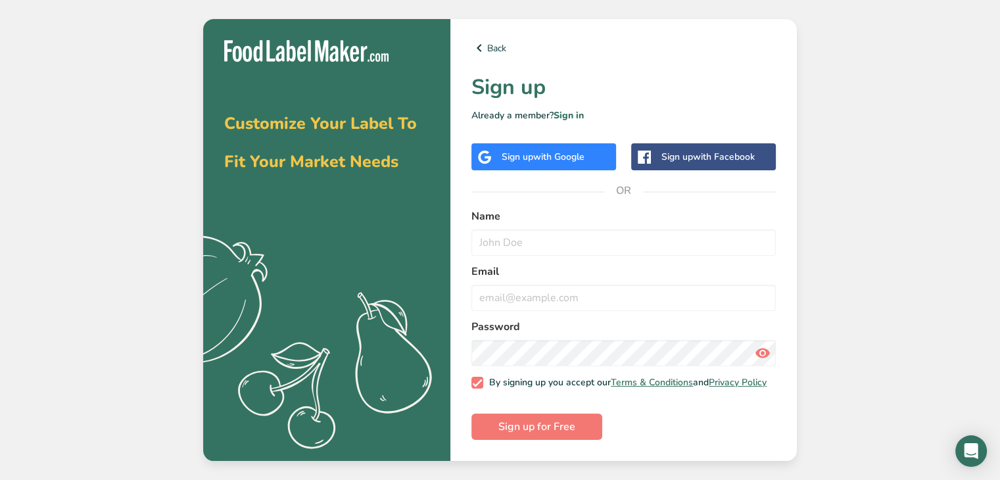
click at [510, 154] on div "Sign up with Google" at bounding box center [543, 157] width 83 height 14
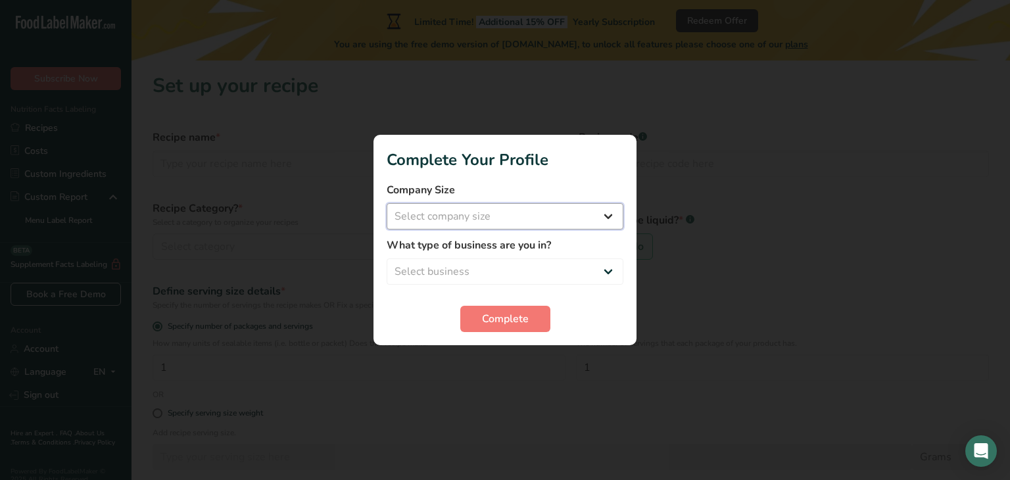
click at [615, 217] on select "Select company size Fewer than 10 Employees 10 to 50 Employees 51 to 500 Employ…" at bounding box center [505, 216] width 237 height 26
select select "1"
click at [387, 203] on select "Select company size Fewer than 10 Employees 10 to 50 Employees 51 to 500 Employ…" at bounding box center [505, 216] width 237 height 26
click at [554, 269] on select "Select business Packaged Food Manufacturer Restaurant & Cafe Bakery Meal Plans …" at bounding box center [505, 271] width 237 height 26
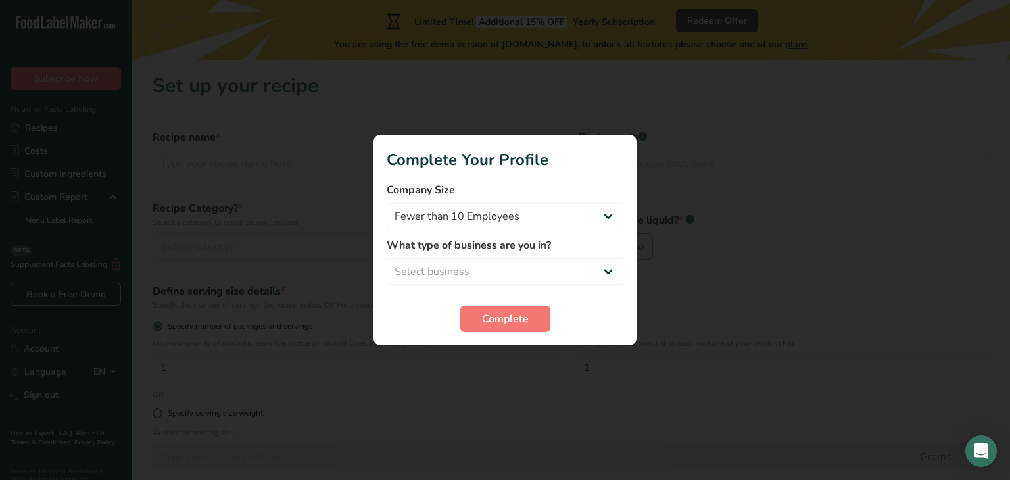
click at [426, 441] on div at bounding box center [505, 240] width 1010 height 480
click at [492, 278] on select "Select business Packaged Food Manufacturer Restaurant & Cafe Bakery Meal Plans …" at bounding box center [505, 271] width 237 height 26
select select "8"
click at [387, 258] on select "Select business Packaged Food Manufacturer Restaurant & Cafe Bakery Meal Plans …" at bounding box center [505, 271] width 237 height 26
click at [514, 324] on span "Complete" at bounding box center [505, 319] width 47 height 16
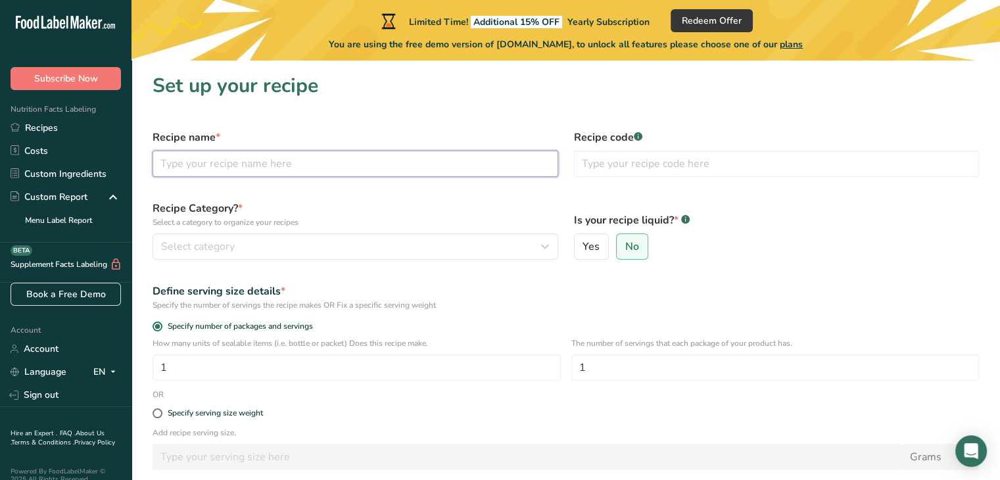
click at [432, 172] on input "text" at bounding box center [356, 164] width 406 height 26
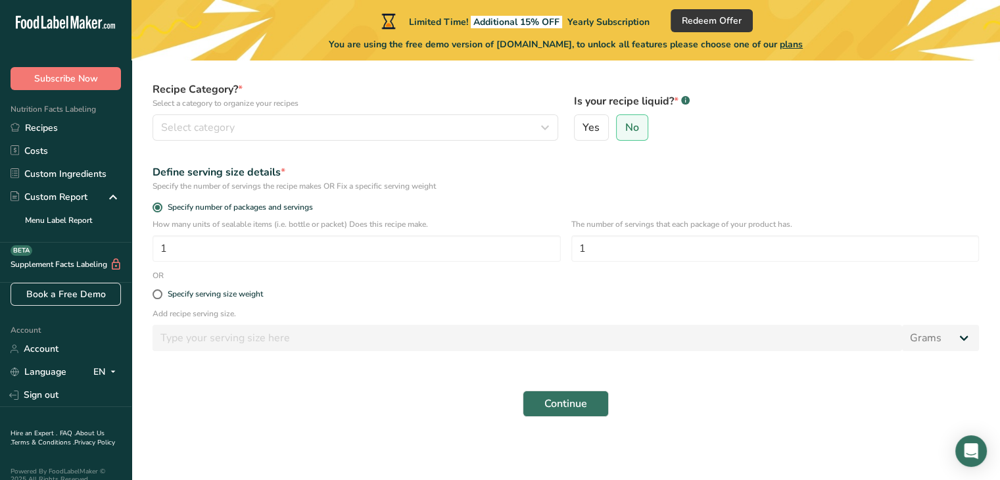
scroll to position [118, 0]
type input "Dog Beer"
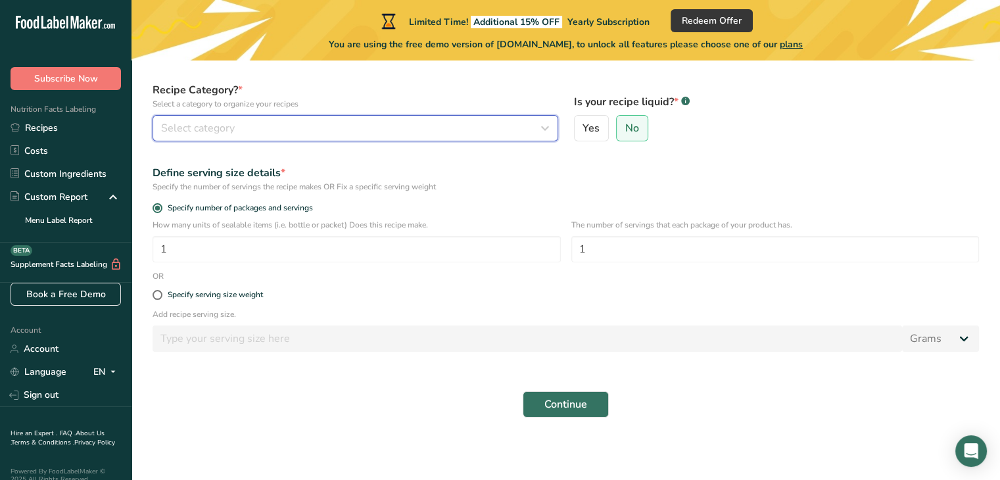
click at [394, 130] on div "Select category" at bounding box center [351, 128] width 381 height 16
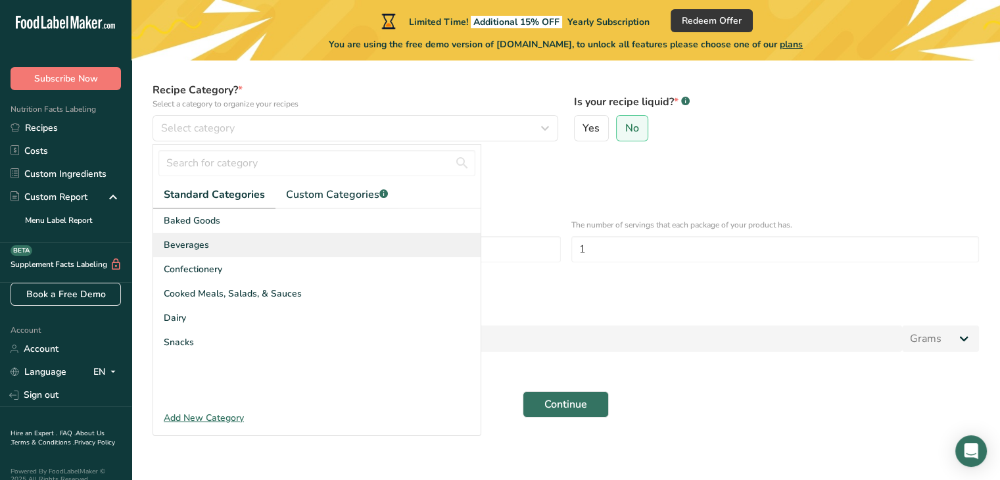
click at [202, 240] on span "Beverages" at bounding box center [186, 245] width 45 height 14
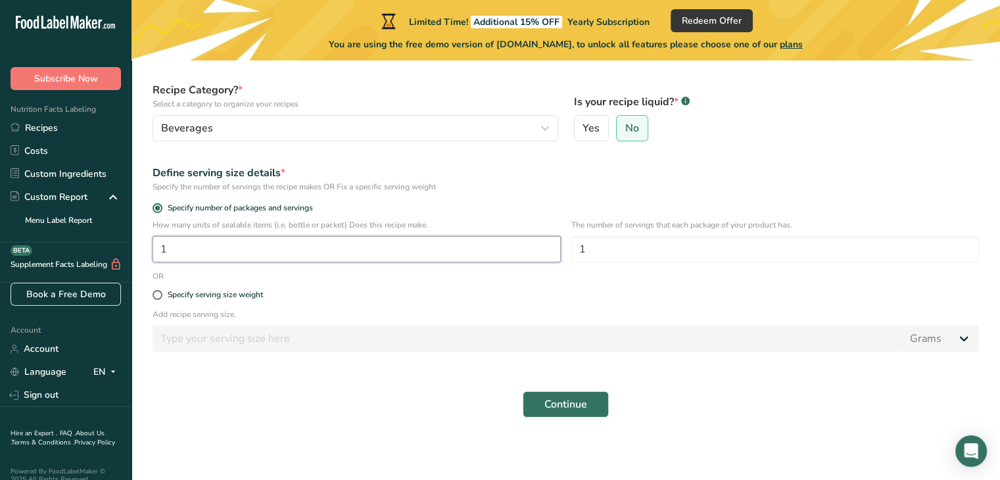
drag, startPoint x: 232, startPoint y: 249, endPoint x: 153, endPoint y: 245, distance: 79.6
click at [153, 245] on input "1" at bounding box center [357, 249] width 408 height 26
type input "3"
click at [155, 293] on span at bounding box center [158, 295] width 10 height 10
click at [155, 293] on input "Specify serving size weight" at bounding box center [157, 295] width 9 height 9
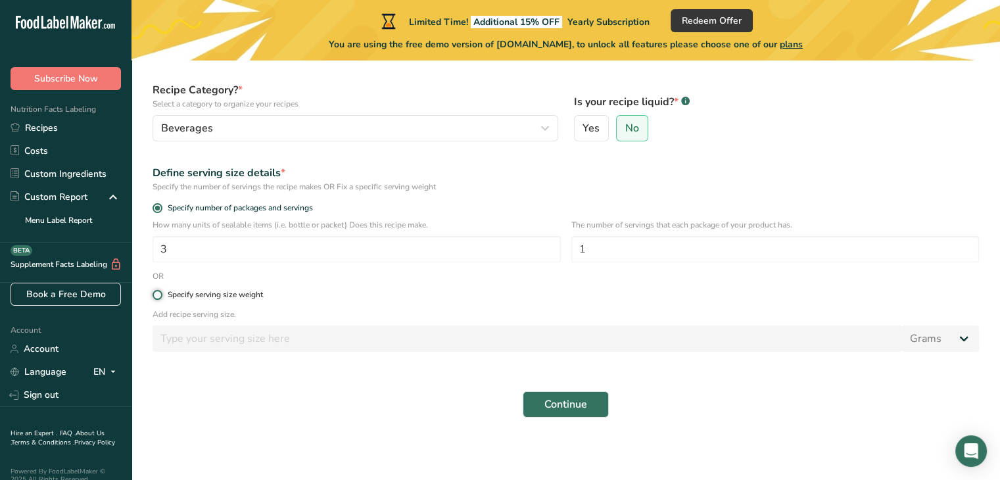
radio input "true"
radio input "false"
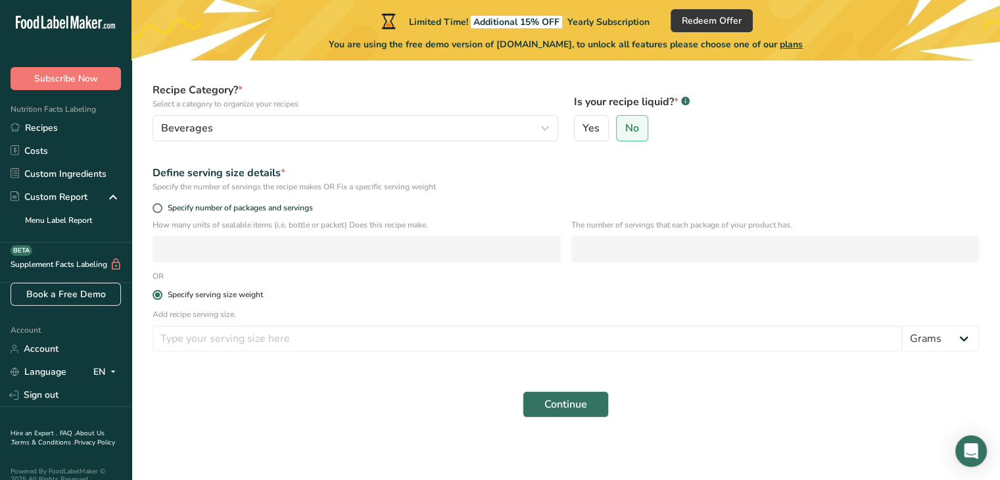
click at [156, 291] on span at bounding box center [158, 295] width 10 height 10
click at [156, 291] on input "Specify serving size weight" at bounding box center [157, 295] width 9 height 9
click at [158, 208] on span at bounding box center [158, 208] width 10 height 10
click at [158, 208] on input "Specify number of packages and servings" at bounding box center [157, 208] width 9 height 9
radio input "true"
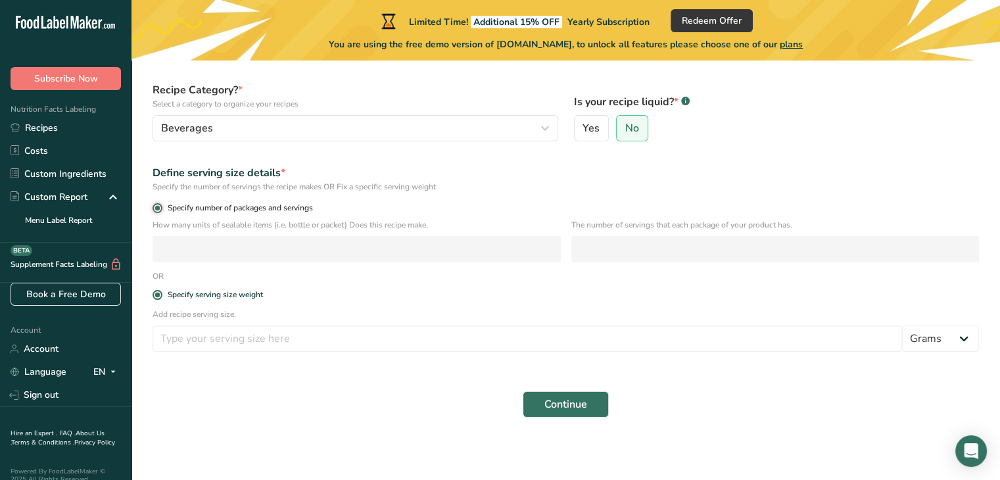
radio input "false"
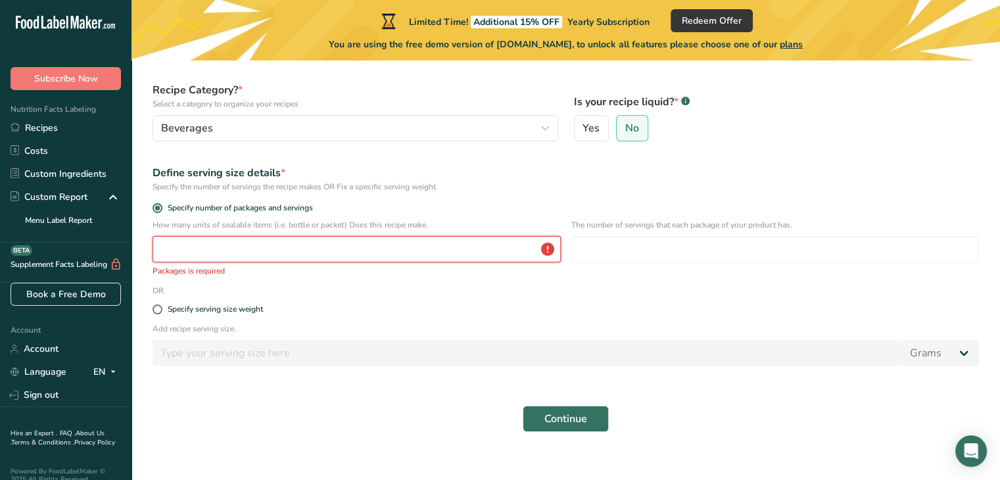
click at [179, 248] on input "number" at bounding box center [357, 249] width 408 height 26
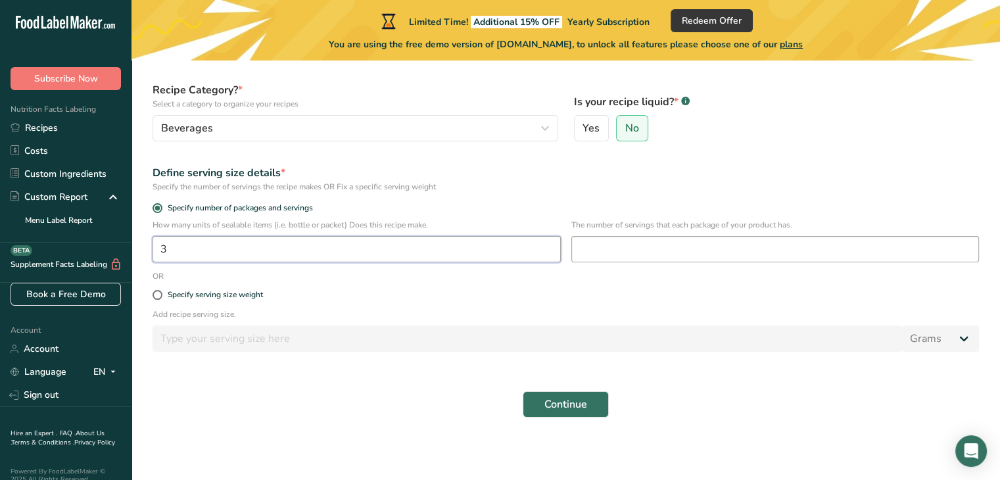
type input "3"
click at [627, 251] on input "number" at bounding box center [775, 249] width 408 height 26
type input "1"
click at [567, 406] on span "Continue" at bounding box center [565, 404] width 43 height 16
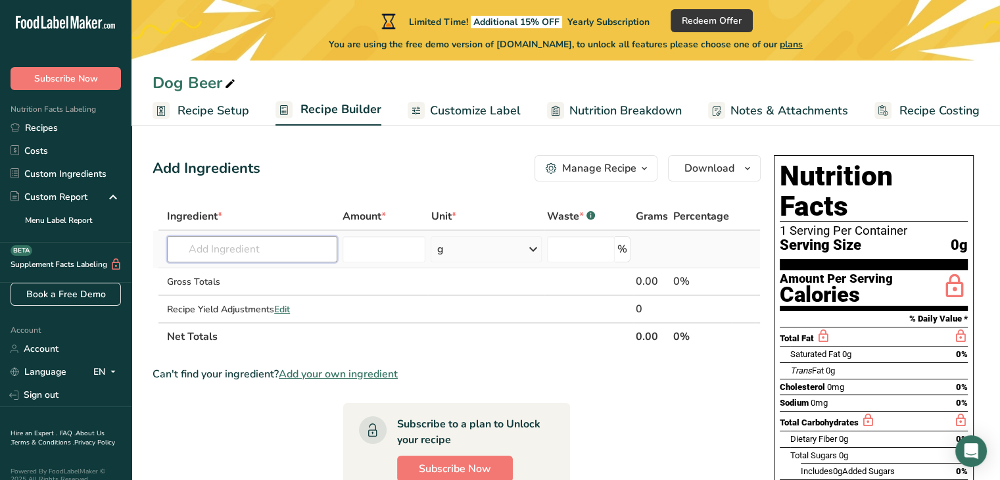
click at [311, 252] on input "text" at bounding box center [252, 249] width 170 height 26
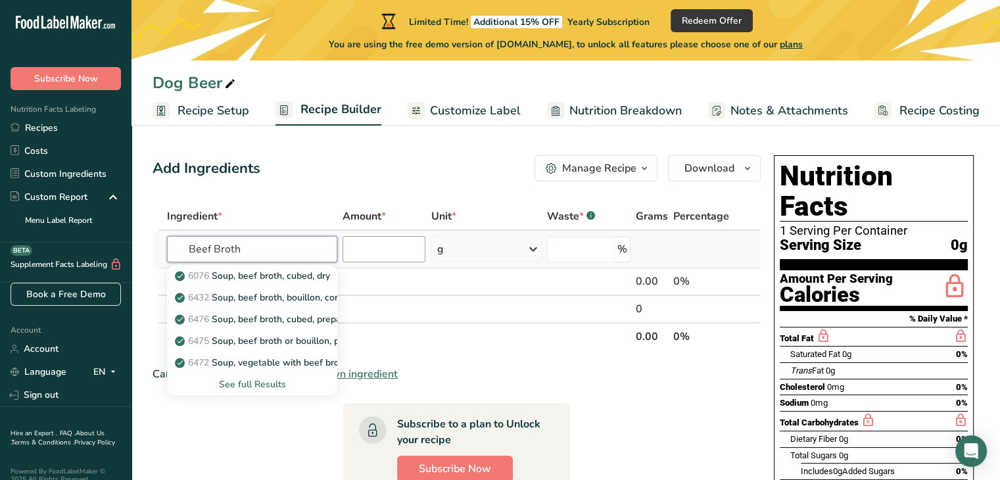
type input "Beef Broth"
click at [403, 241] on input "number" at bounding box center [384, 249] width 83 height 26
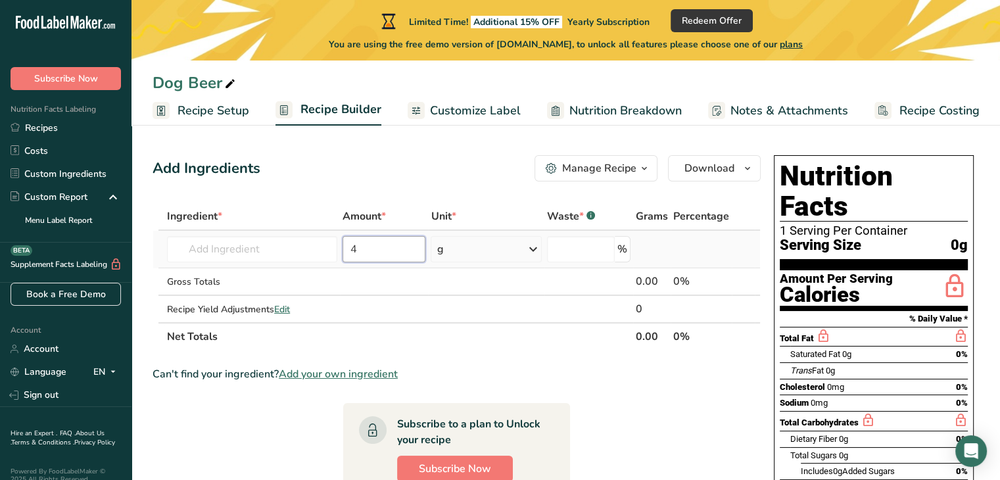
type input "4"
click at [520, 243] on div "g" at bounding box center [486, 249] width 110 height 26
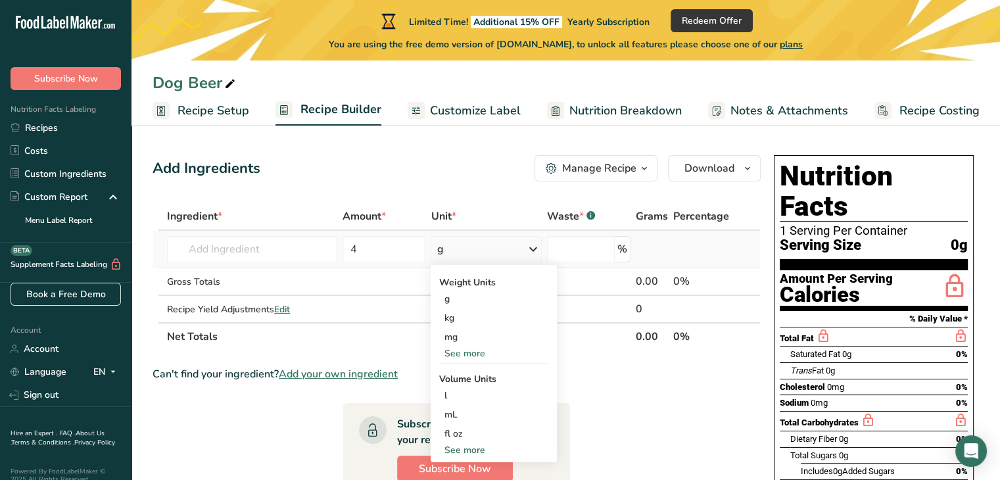
click at [481, 451] on div "See more" at bounding box center [493, 450] width 110 height 14
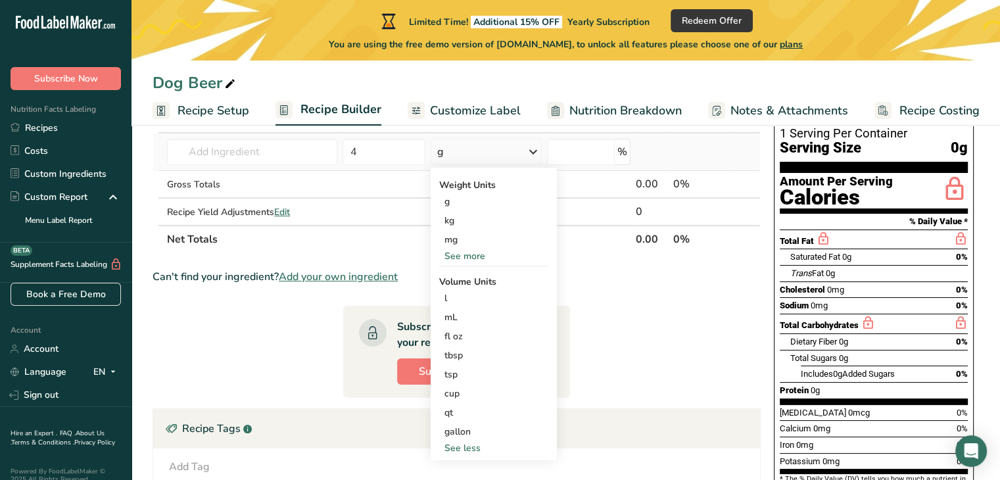
scroll to position [97, 0]
click at [458, 393] on div "cup" at bounding box center [494, 394] width 100 height 14
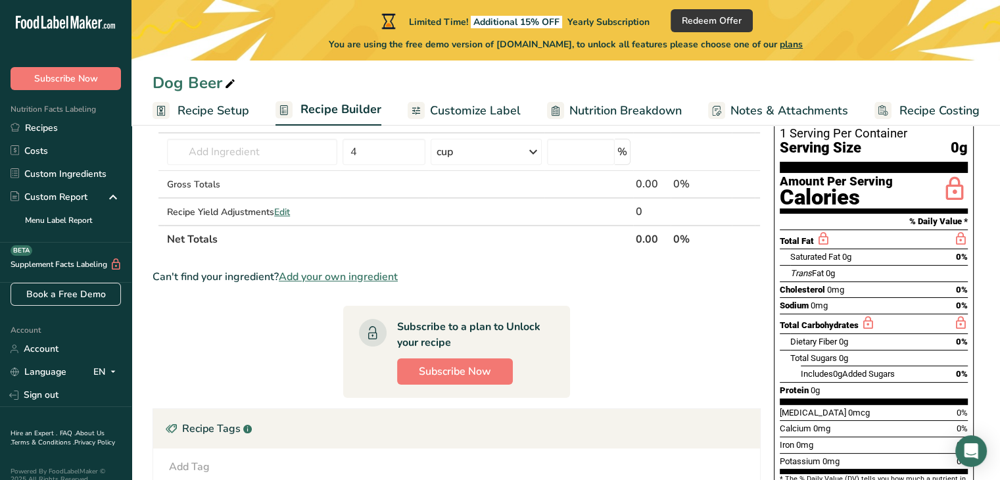
scroll to position [0, 0]
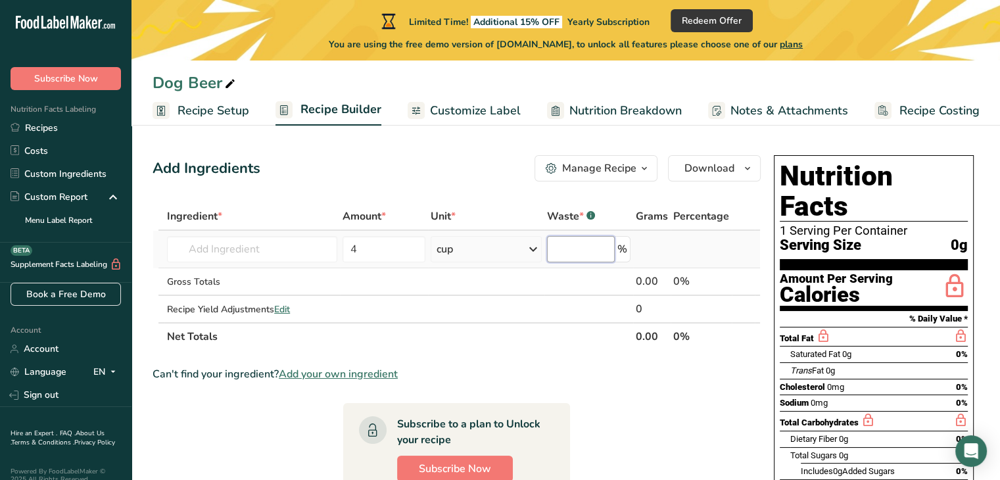
click at [573, 251] on input "number" at bounding box center [581, 249] width 68 height 26
type input "0"
click at [279, 252] on input "text" at bounding box center [252, 249] width 170 height 26
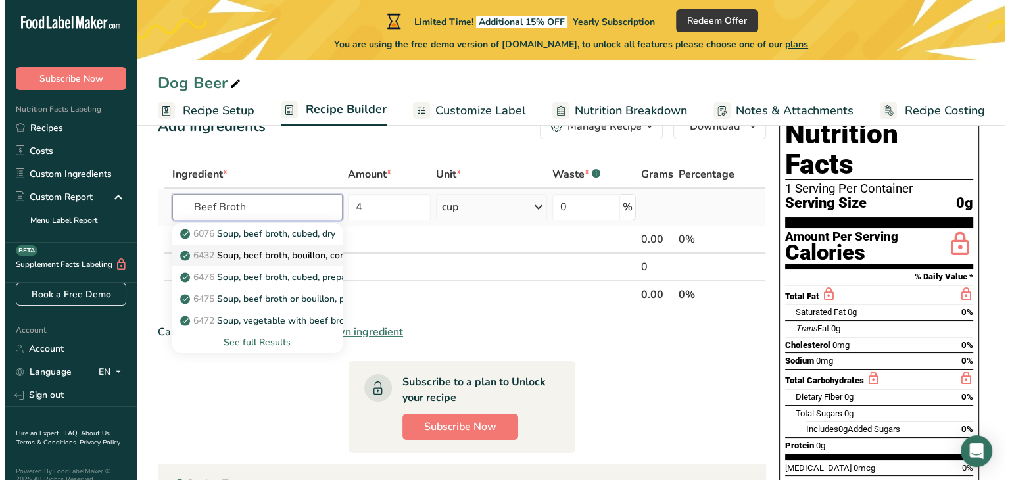
scroll to position [52, 0]
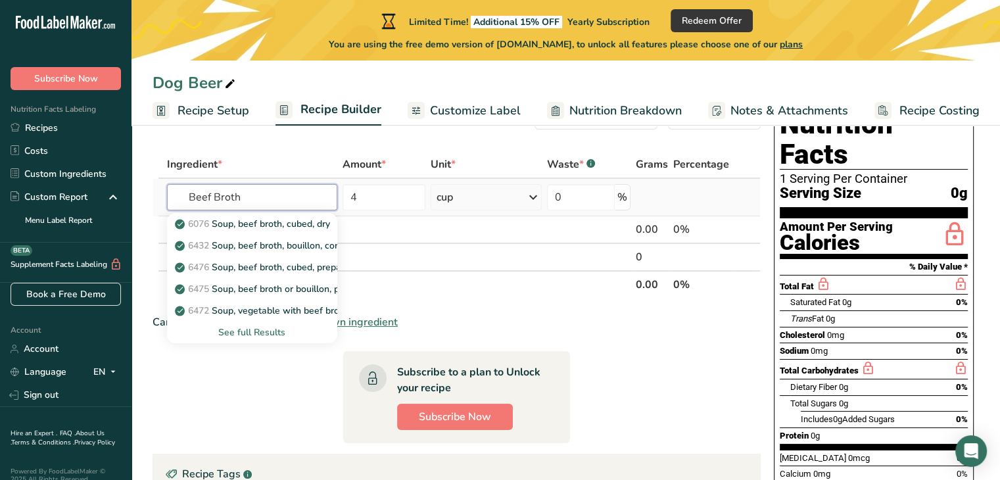
type input "Beef Broth"
click at [260, 330] on div "See full Results" at bounding box center [252, 332] width 149 height 14
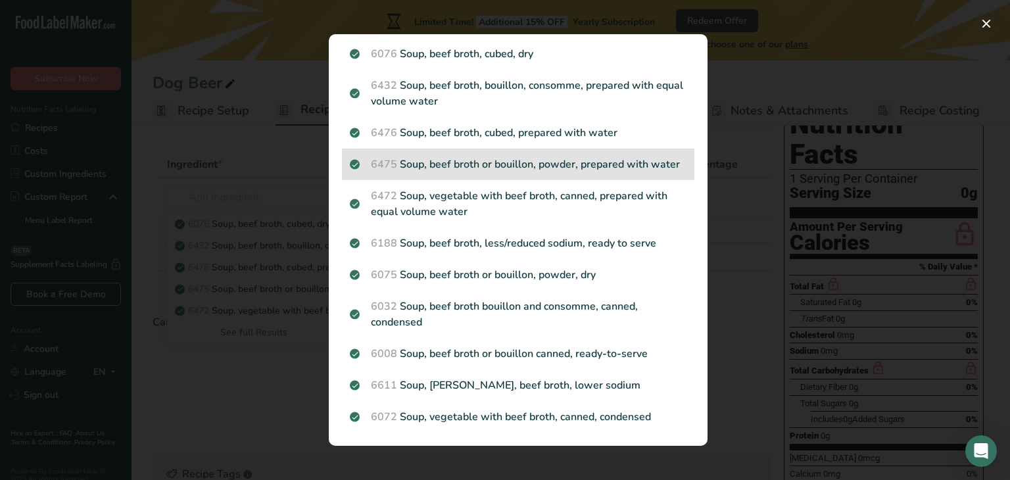
scroll to position [51, 0]
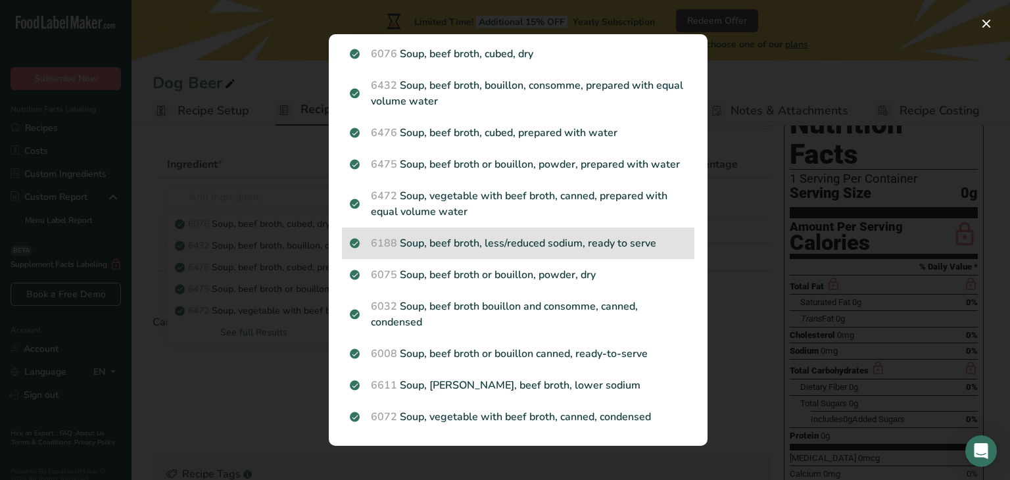
click at [513, 241] on p "6188 Soup, beef broth, less/reduced sodium, ready to serve" at bounding box center [518, 243] width 337 height 16
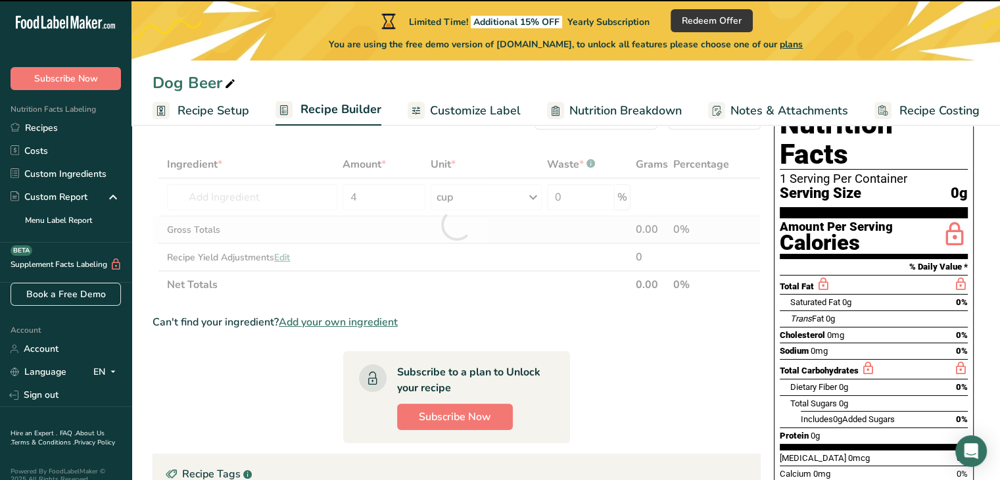
type input "0"
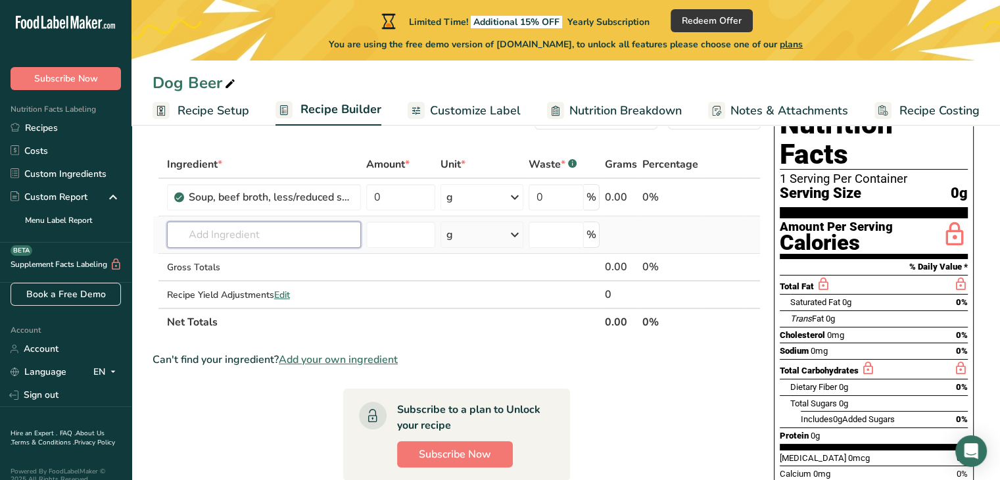
click at [310, 229] on input "text" at bounding box center [264, 235] width 194 height 26
type input "Brewers Yeast"
click at [260, 231] on input "text" at bounding box center [264, 235] width 194 height 26
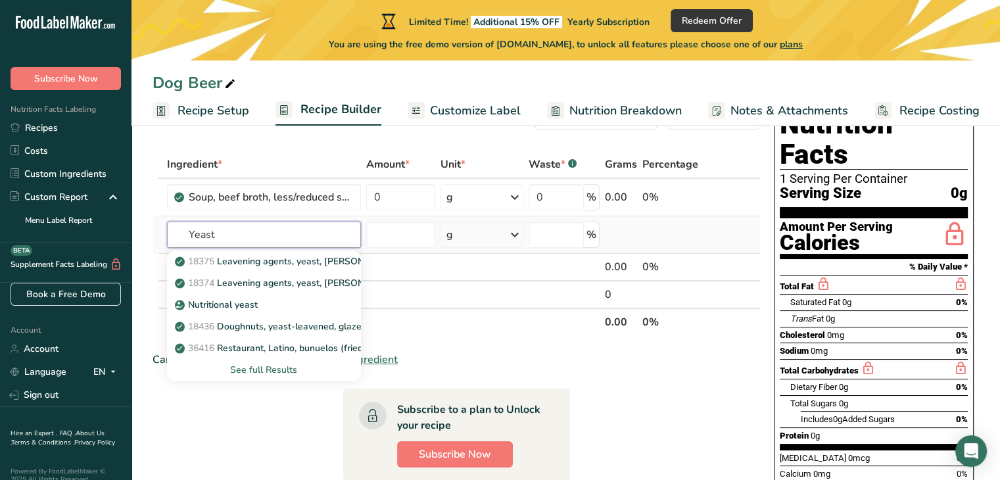
type input "Yeast"
click at [266, 371] on div "See full Results" at bounding box center [264, 370] width 173 height 14
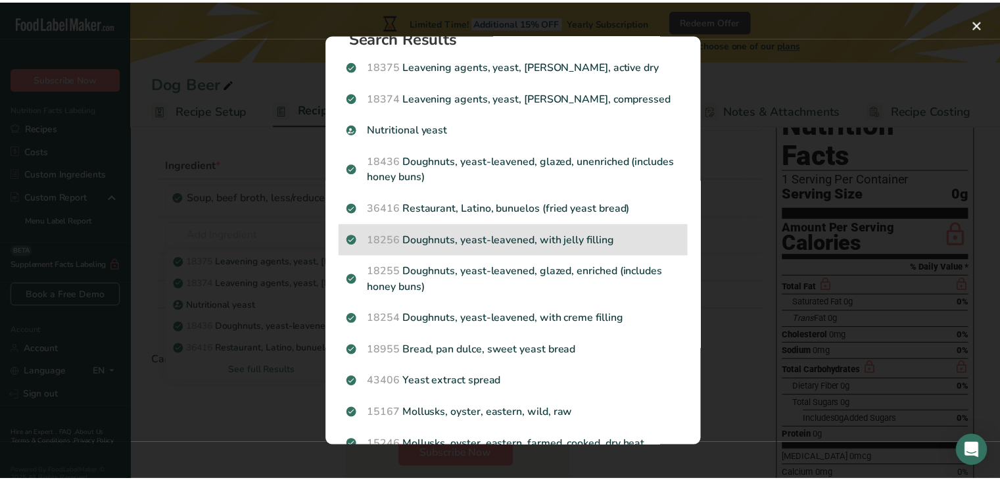
scroll to position [0, 0]
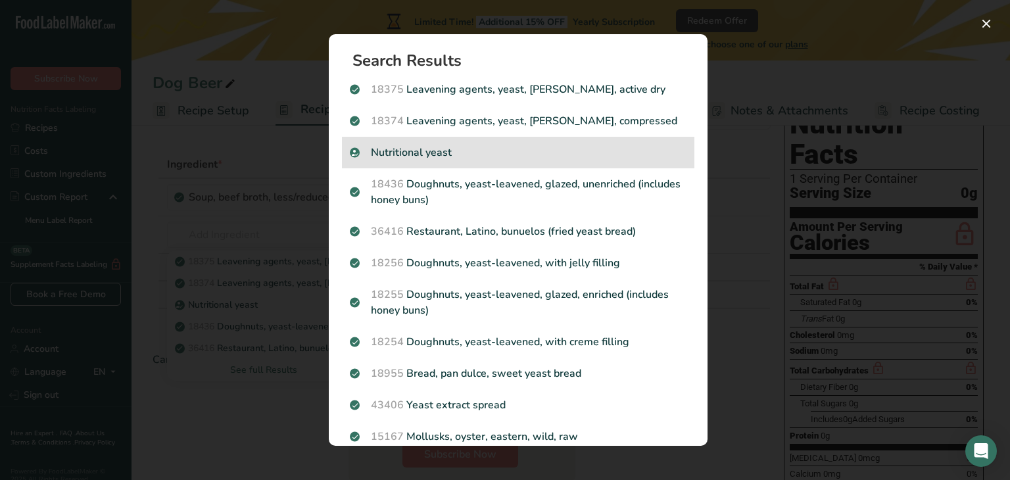
click at [519, 153] on p "Nutritional yeast" at bounding box center [518, 153] width 337 height 16
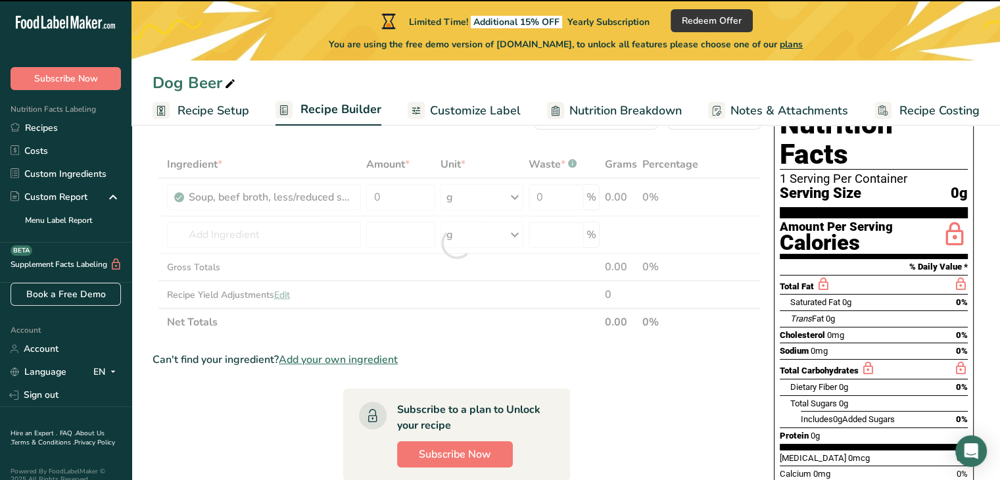
type input "0"
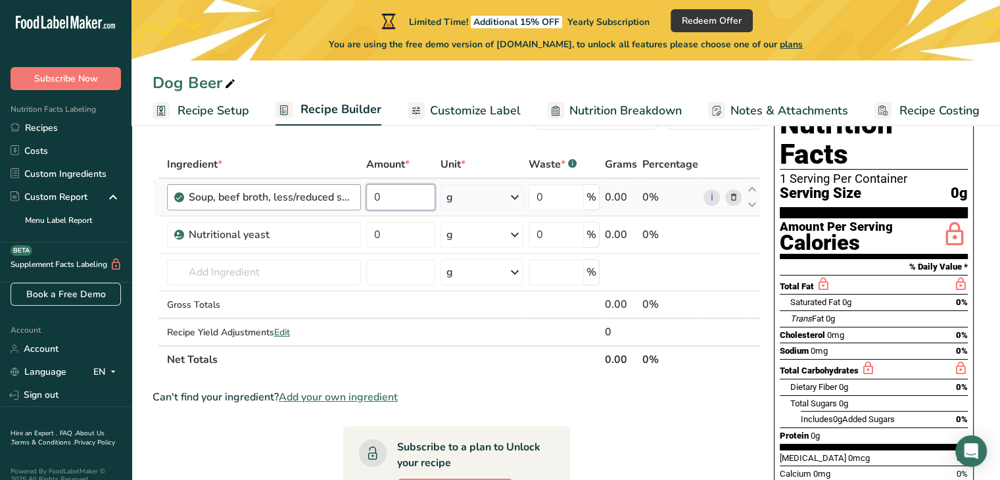
drag, startPoint x: 404, startPoint y: 206, endPoint x: 358, endPoint y: 194, distance: 48.3
click at [358, 194] on tr "Soup, beef broth, less/reduced sodium, ready to serve 0 g Portions 1 cup 1 can …" at bounding box center [456, 197] width 607 height 37
type input "4"
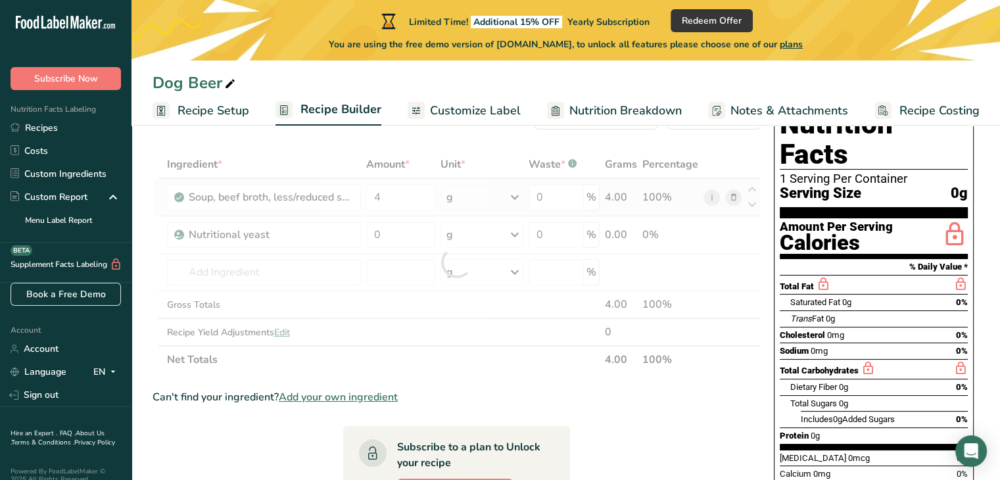
click at [471, 201] on div "Ingredient * Amount * Unit * Waste * .a-a{fill:#347362;}.b-a{fill:#fff;} Grams …" at bounding box center [457, 262] width 608 height 223
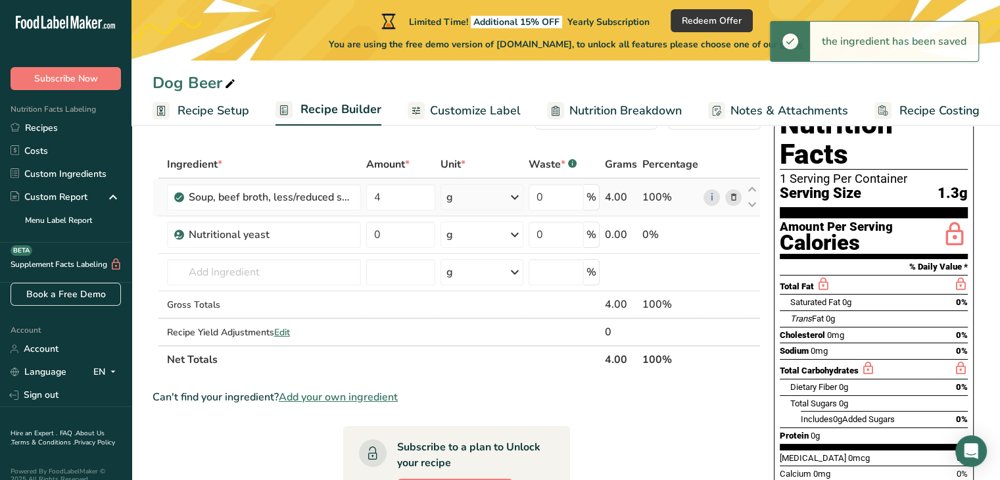
click at [497, 201] on div "g" at bounding box center [481, 197] width 82 height 26
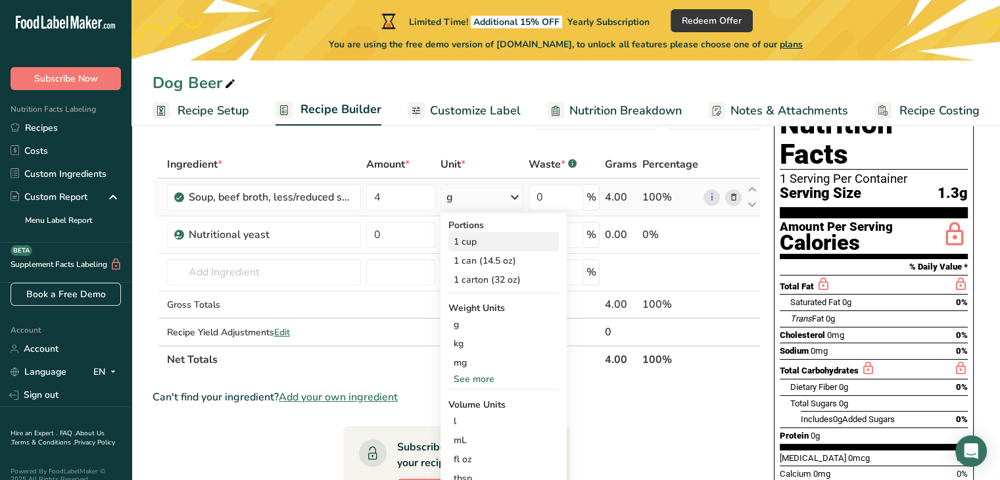
click at [478, 241] on div "1 cup" at bounding box center [503, 241] width 110 height 19
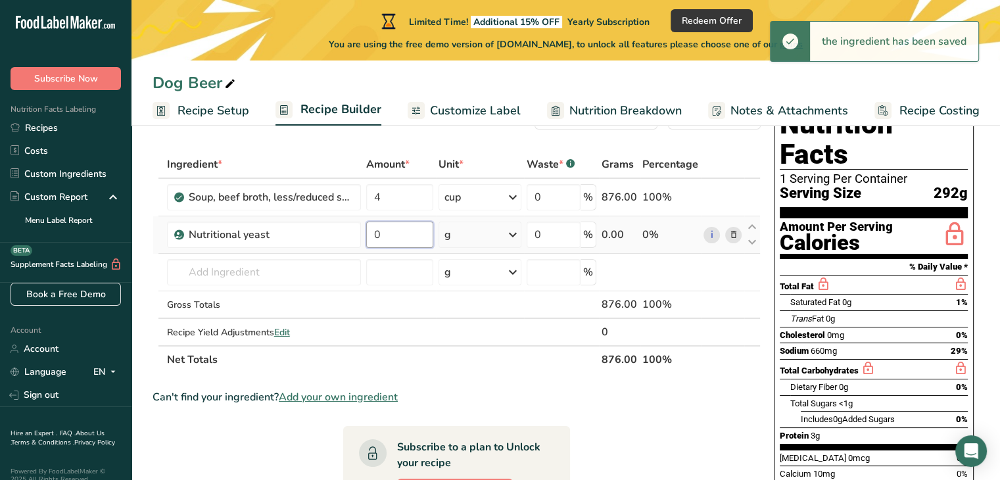
click at [402, 232] on input "0" at bounding box center [400, 235] width 68 height 26
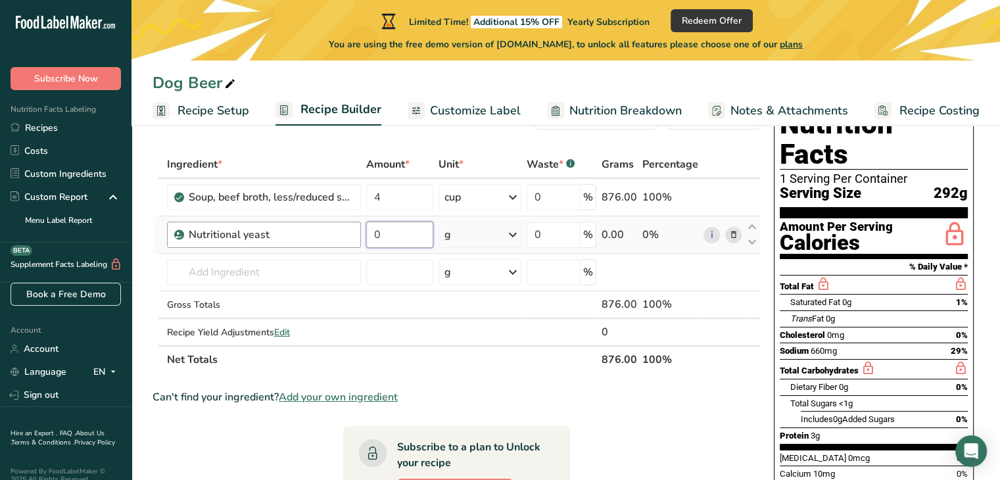
drag, startPoint x: 413, startPoint y: 228, endPoint x: 350, endPoint y: 224, distance: 62.6
click at [350, 224] on tr "Nutritional yeast 0 g Portions 100 gram Weight Units g kg mg See more Volume Un…" at bounding box center [456, 234] width 607 height 37
type input "2"
click at [513, 233] on div "Ingredient * Amount * Unit * Waste * .a-a{fill:#347362;}.b-a{fill:#fff;} Grams …" at bounding box center [457, 262] width 608 height 223
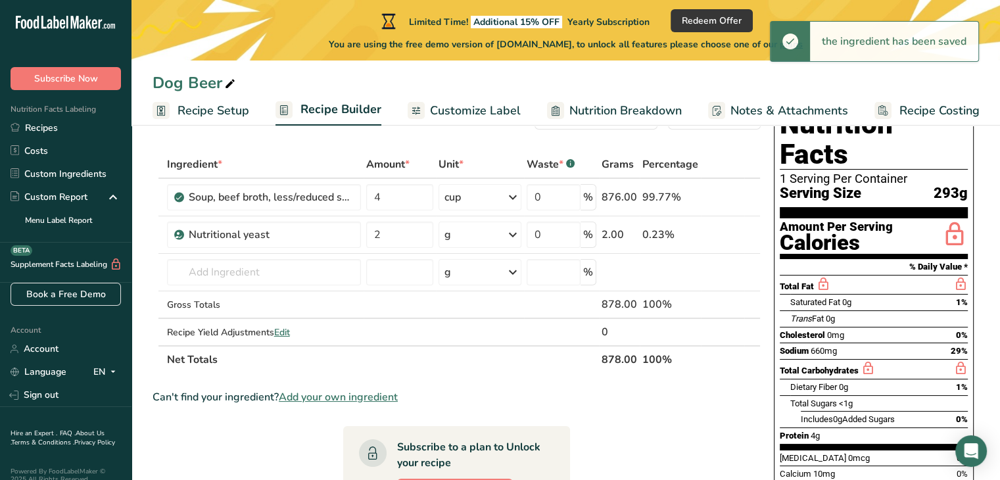
click at [513, 233] on icon at bounding box center [513, 235] width 16 height 24
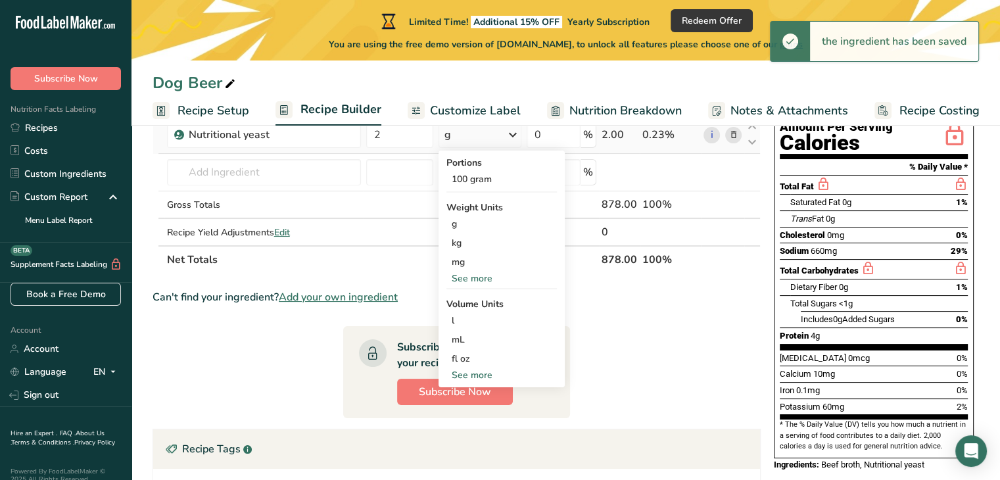
scroll to position [153, 0]
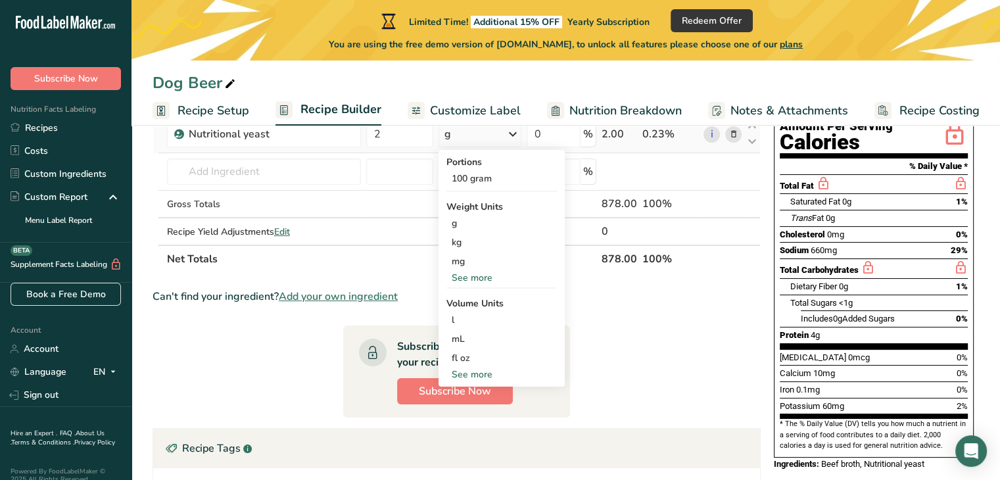
click at [486, 371] on div "See more" at bounding box center [501, 374] width 110 height 14
select select "22"
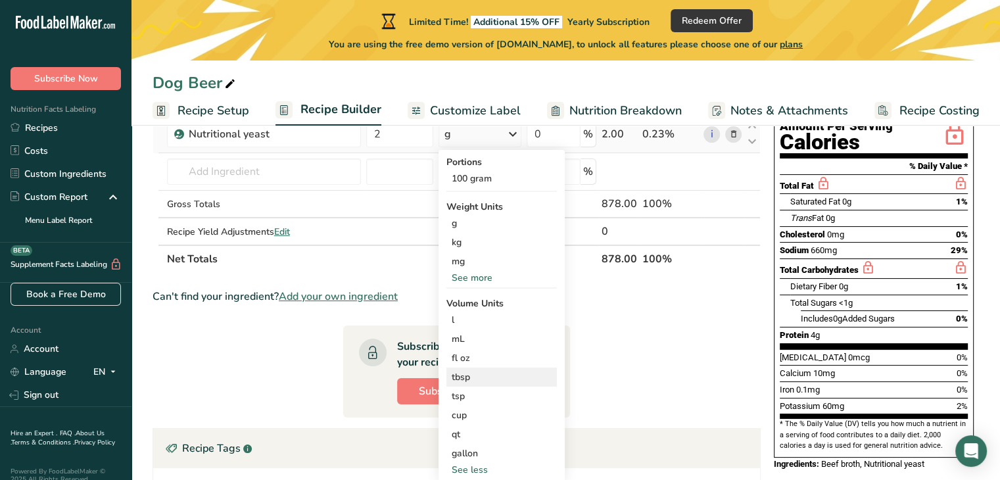
click at [486, 373] on div "tbsp" at bounding box center [502, 377] width 100 height 14
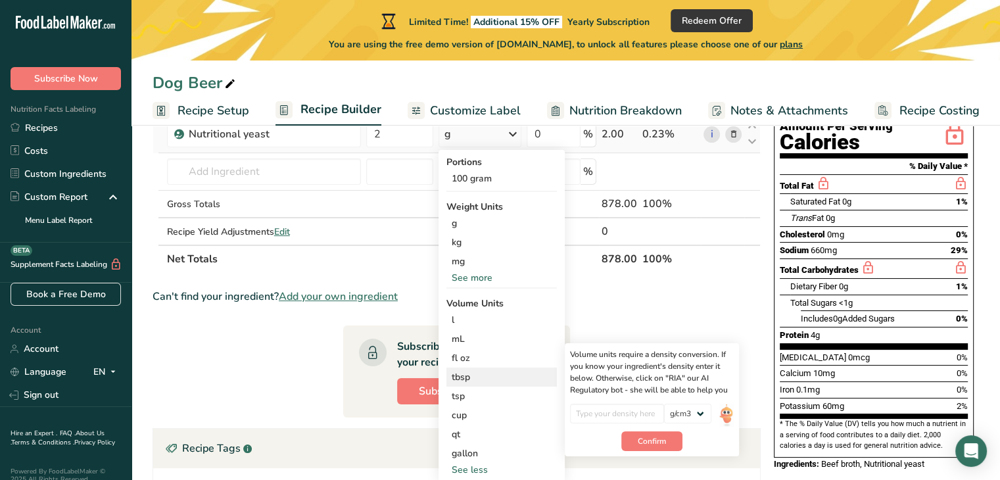
click at [467, 373] on div "tbsp" at bounding box center [502, 377] width 100 height 14
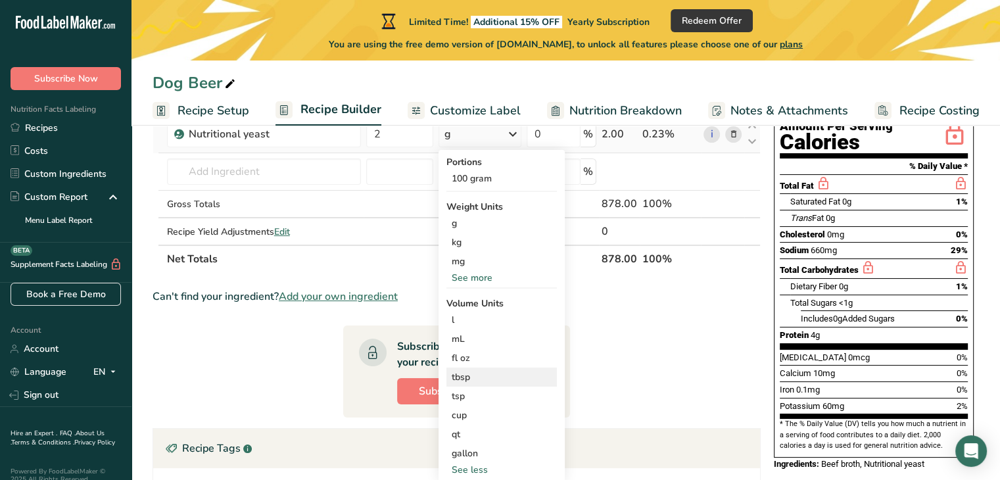
click at [470, 375] on div "tbsp" at bounding box center [502, 377] width 100 height 14
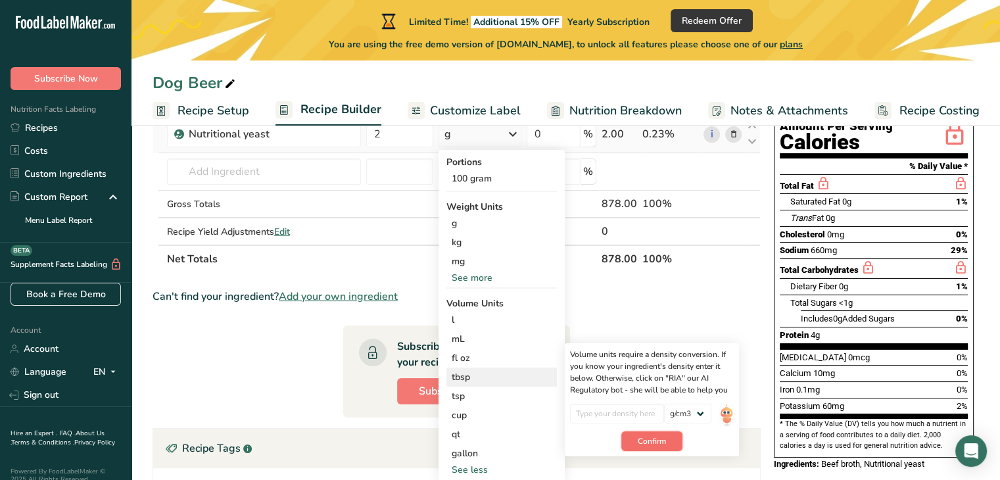
click at [638, 440] on span "Confirm" at bounding box center [652, 441] width 28 height 12
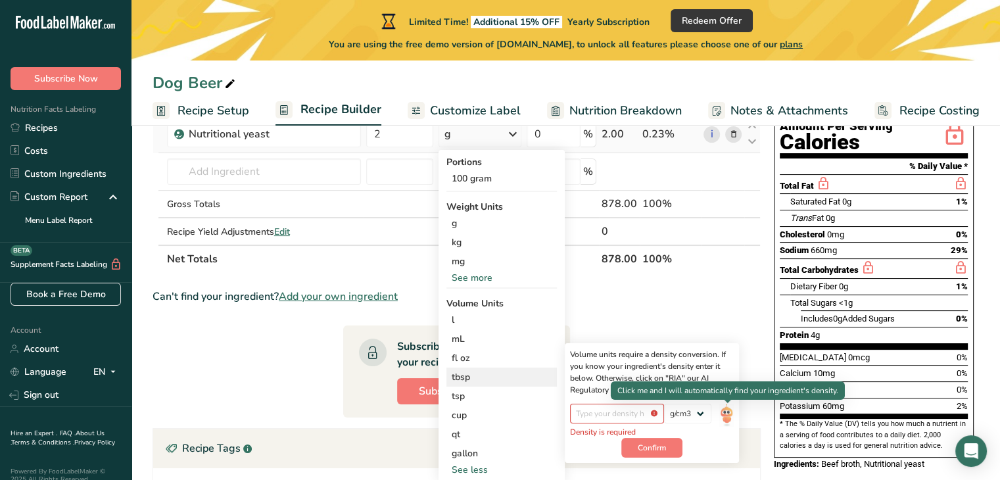
click at [726, 411] on img at bounding box center [726, 415] width 14 height 23
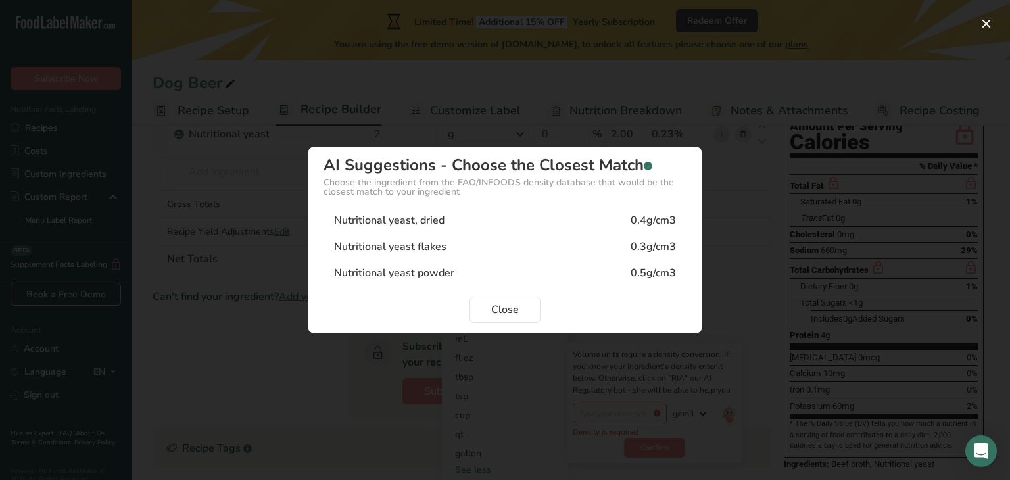
click at [437, 219] on div "Nutritional yeast, dried" at bounding box center [389, 220] width 110 height 16
type input "0.4"
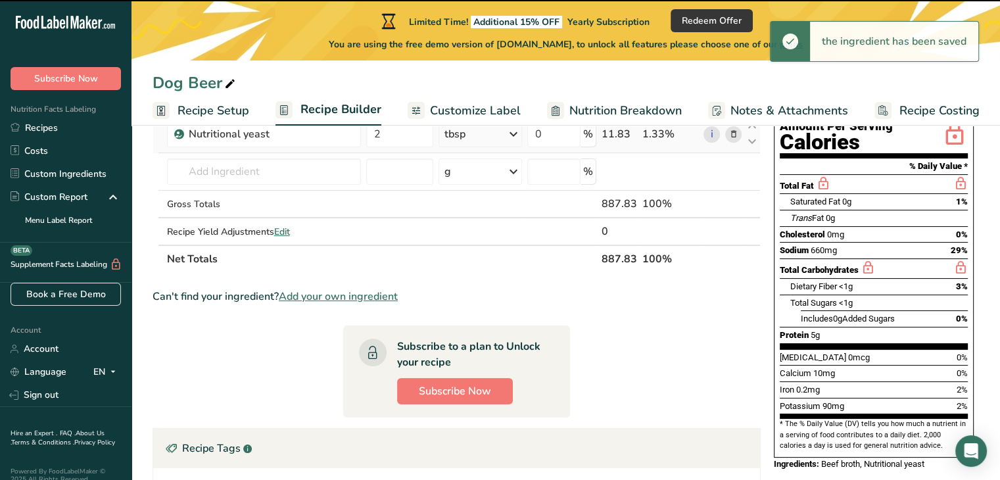
scroll to position [0, 0]
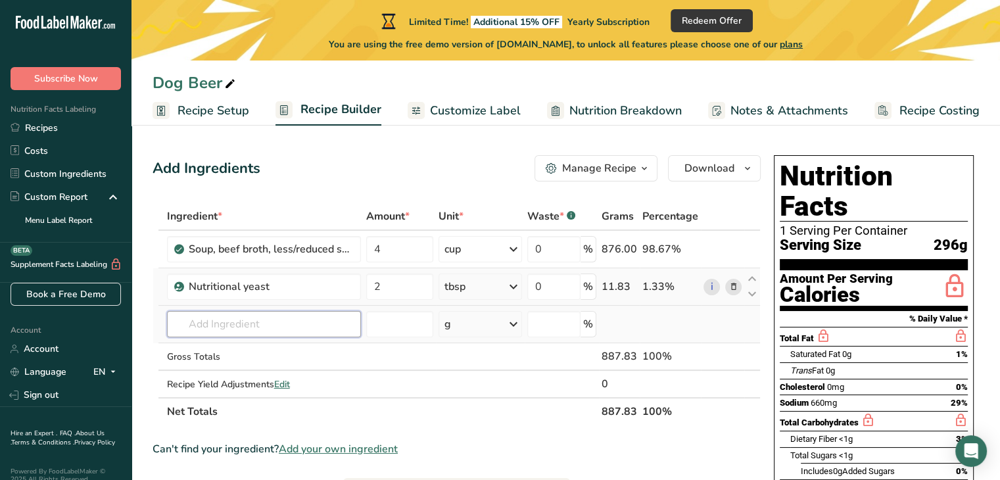
click at [289, 324] on input "text" at bounding box center [264, 324] width 194 height 26
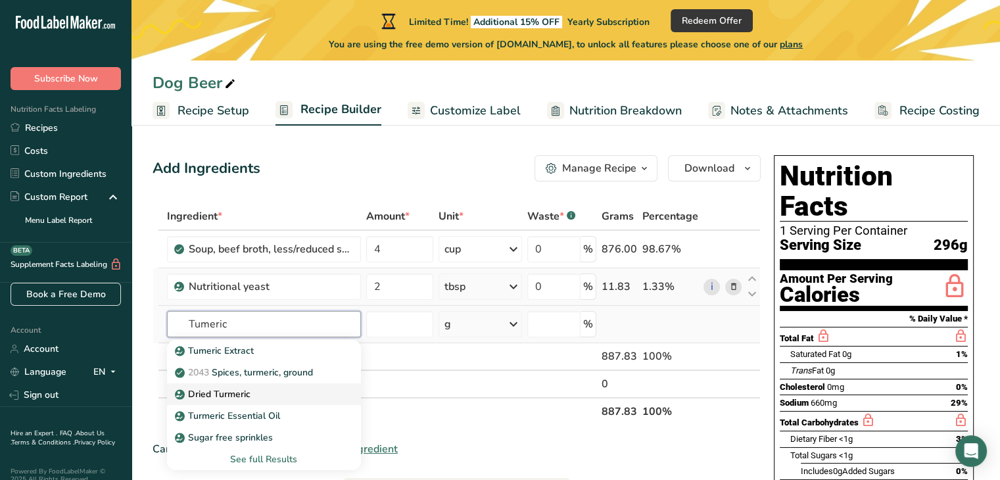
type input "Tumeric"
click at [235, 390] on p "Dried Turmeric" at bounding box center [214, 394] width 73 height 14
type input "Dried Turmeric"
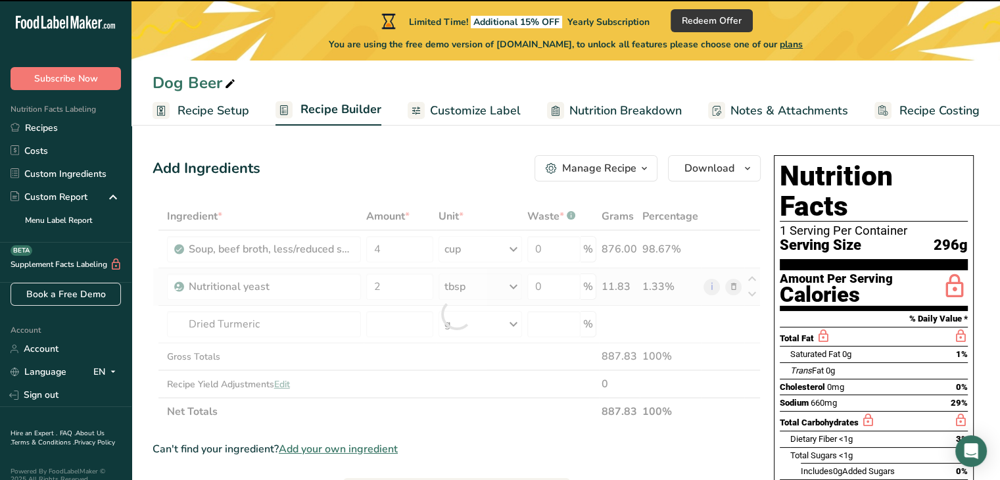
type input "0"
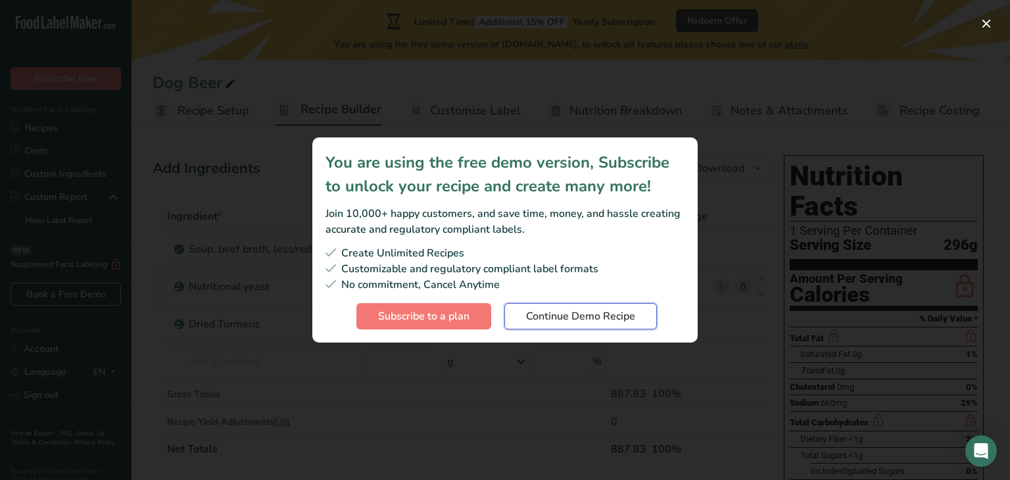
click at [576, 316] on span "Continue Demo Recipe" at bounding box center [580, 316] width 109 height 16
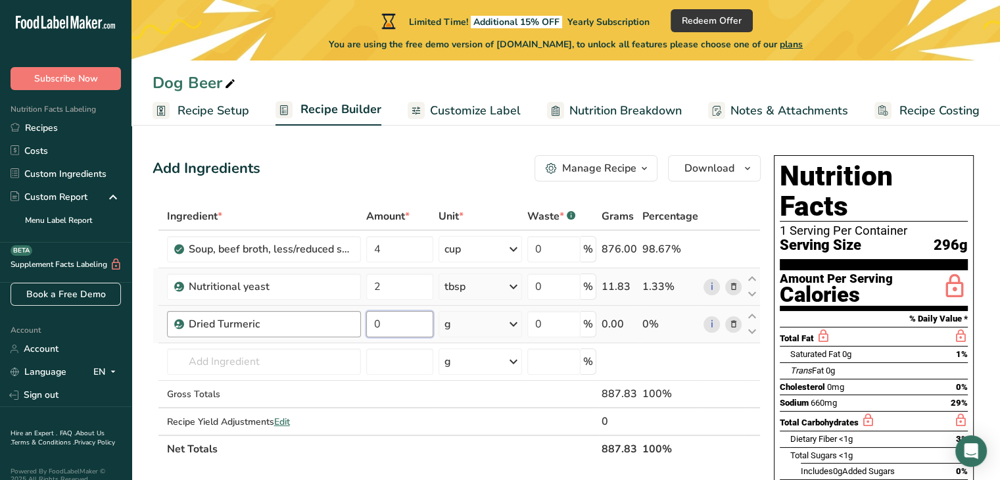
drag, startPoint x: 404, startPoint y: 320, endPoint x: 354, endPoint y: 319, distance: 50.0
click at [354, 319] on tr "Dried Turmeric 0 g Weight Units g kg mg See more Volume Units l Volume units re…" at bounding box center [456, 324] width 607 height 37
type input "0.5"
click at [498, 318] on div "Ingredient * Amount * Unit * Waste * .a-a{fill:#347362;}.b-a{fill:#fff;} Grams …" at bounding box center [457, 332] width 608 height 260
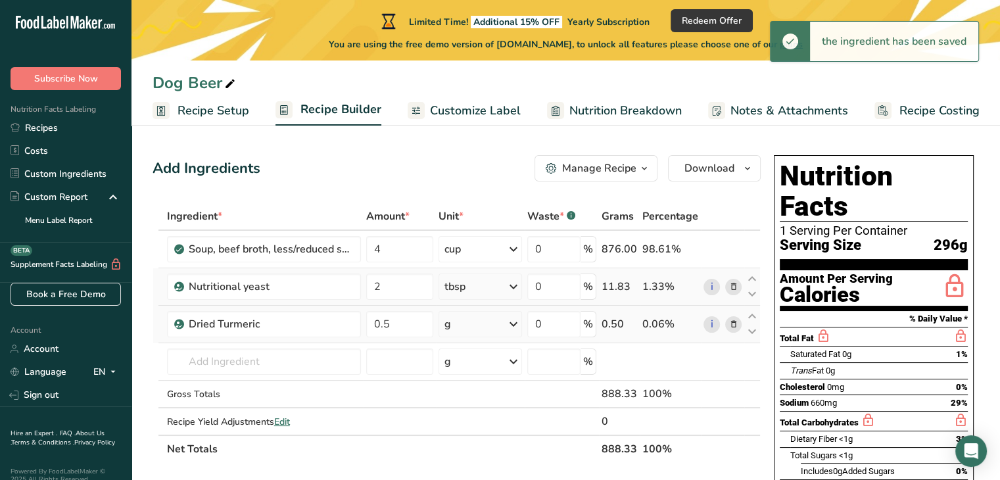
click at [504, 324] on div "g" at bounding box center [480, 324] width 84 height 26
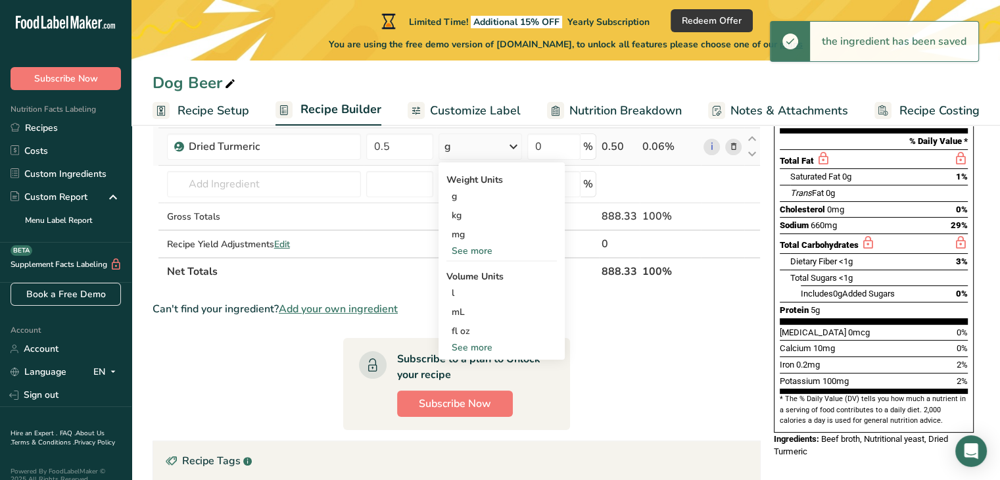
scroll to position [176, 0]
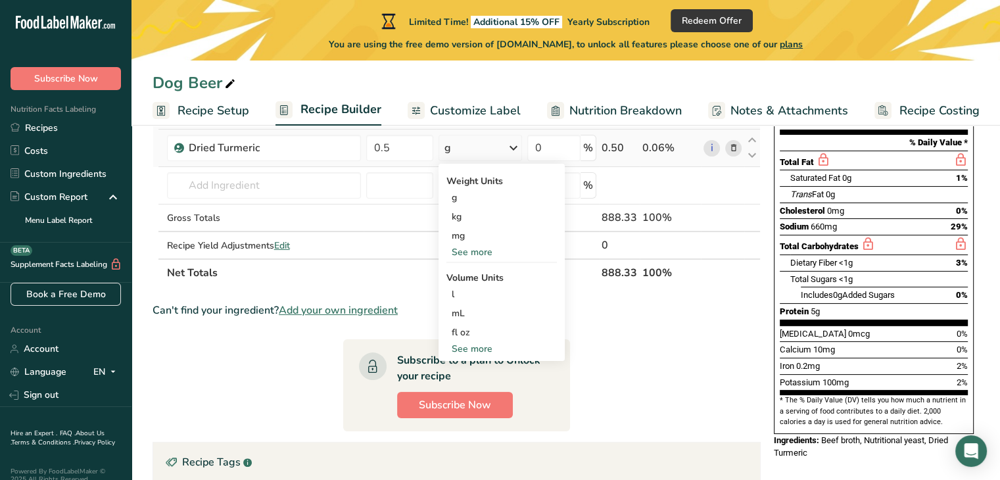
click at [479, 346] on div "See more" at bounding box center [501, 349] width 110 height 14
select select "22"
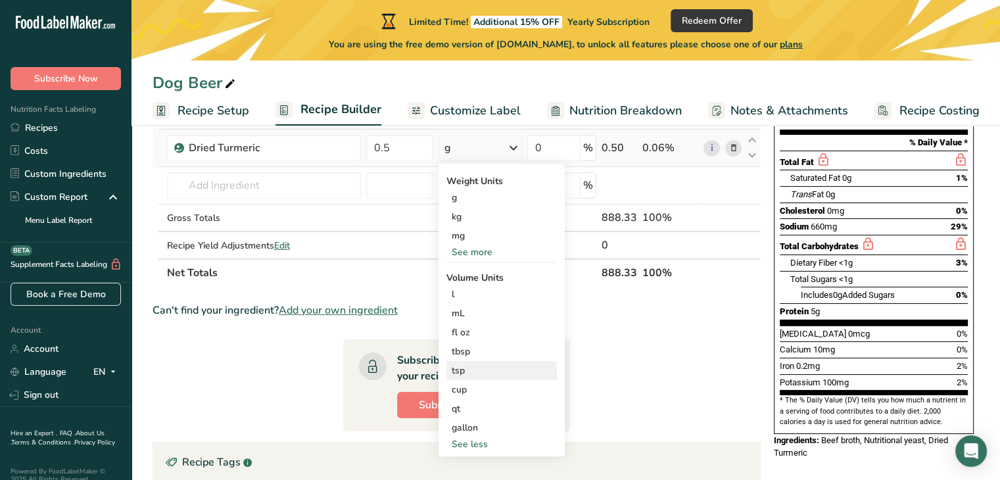
click at [475, 373] on div "tsp" at bounding box center [502, 371] width 100 height 14
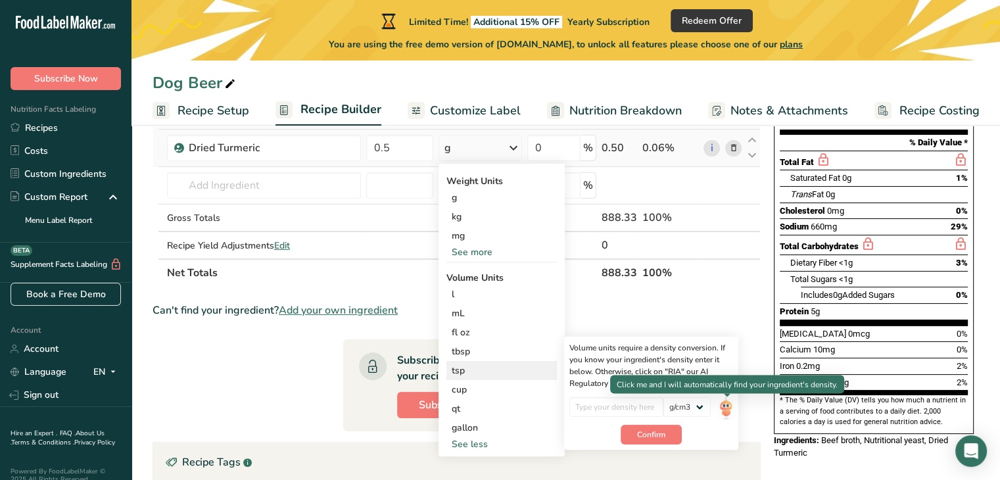
click at [725, 410] on img at bounding box center [726, 408] width 14 height 23
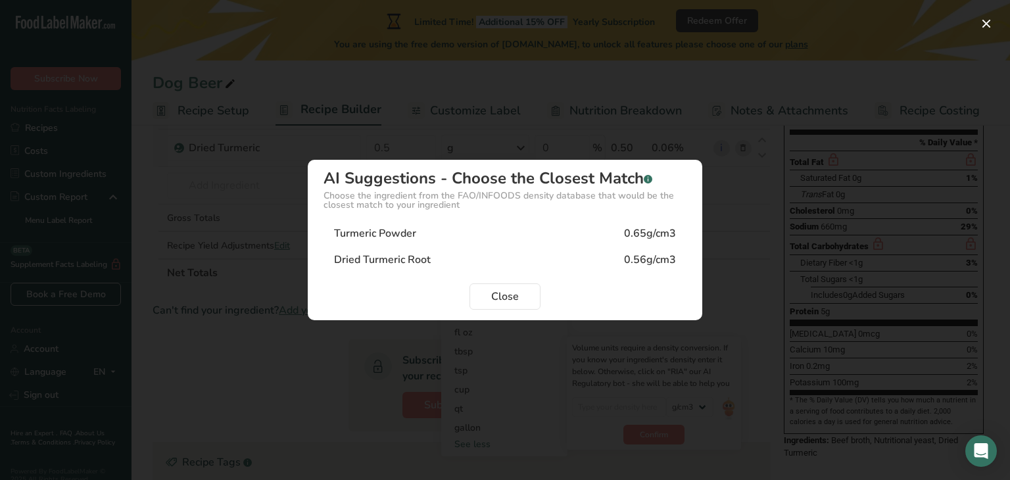
click at [625, 239] on div "0.65g/cm3" at bounding box center [650, 233] width 52 height 16
type input "0.65"
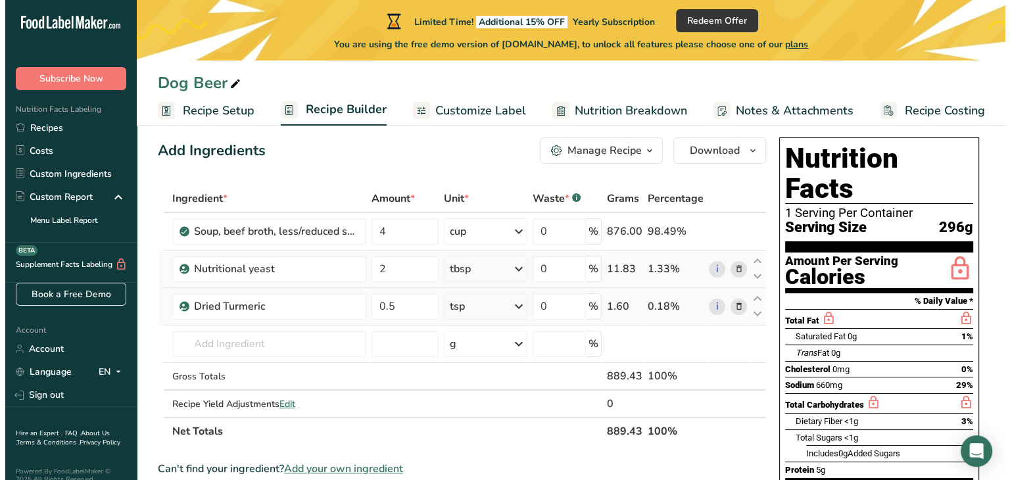
scroll to position [0, 0]
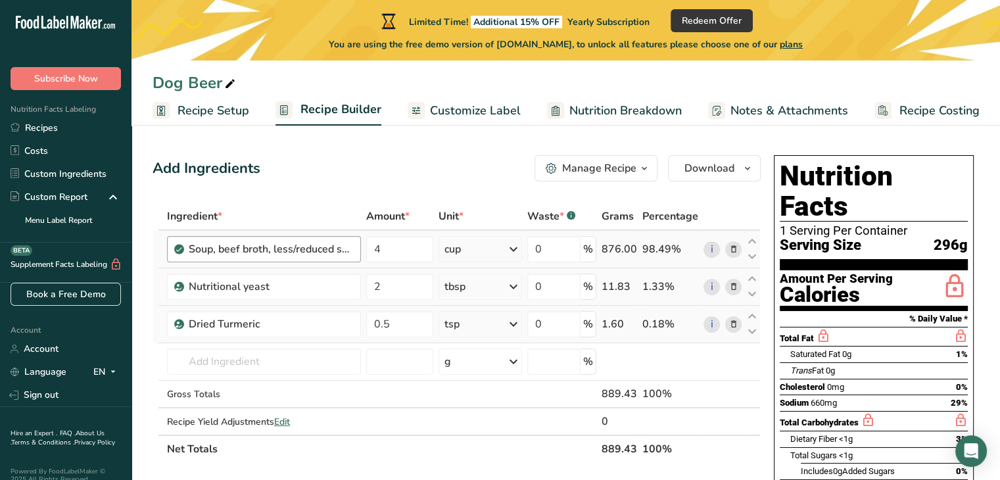
click at [335, 257] on div "Soup, beef broth, less/reduced sodium, ready to serve" at bounding box center [264, 249] width 194 height 26
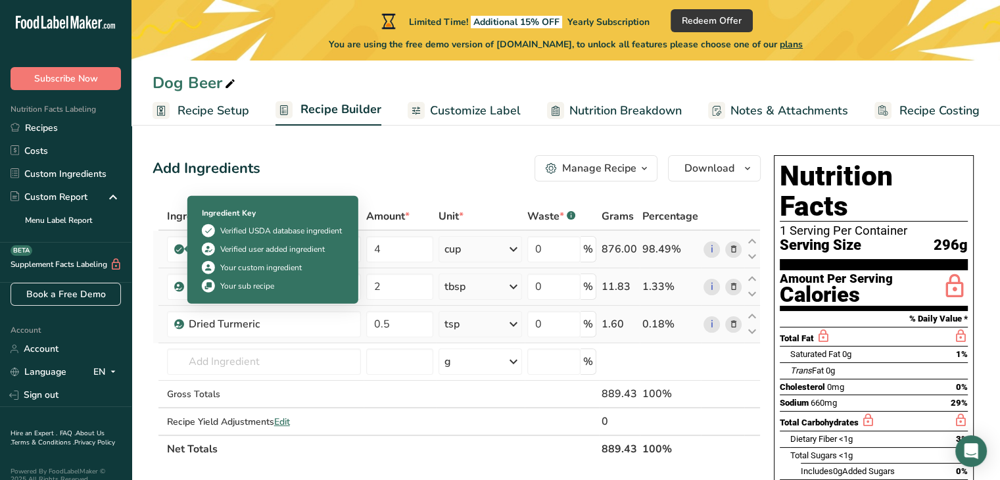
click at [179, 250] on icon at bounding box center [179, 249] width 8 height 12
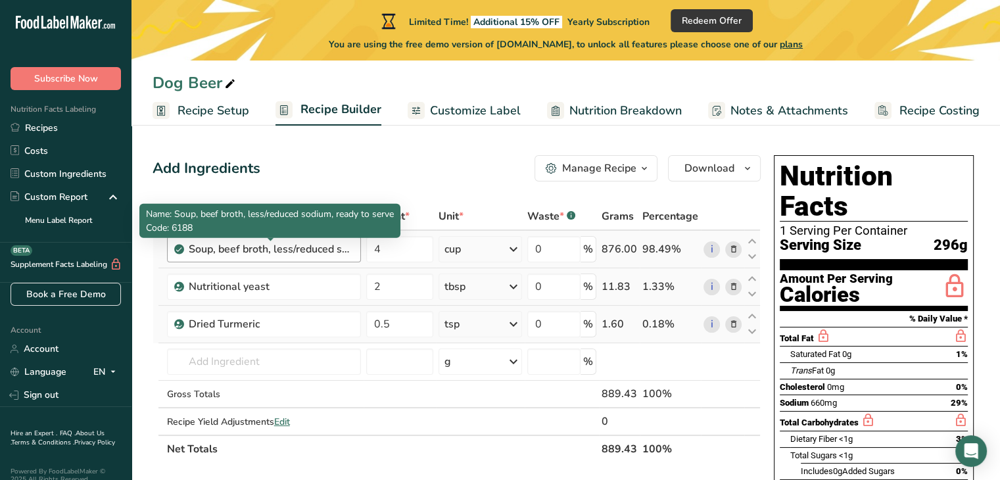
click at [335, 251] on div "Soup, beef broth, less/reduced sodium, ready to serve" at bounding box center [271, 249] width 164 height 16
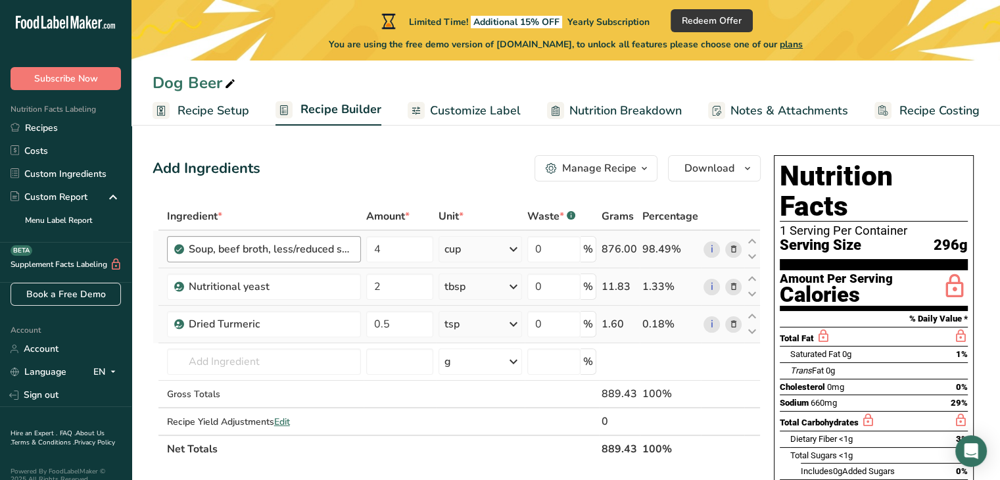
click at [350, 248] on div "Soup, beef broth, less/reduced sodium, ready to serve" at bounding box center [271, 249] width 164 height 16
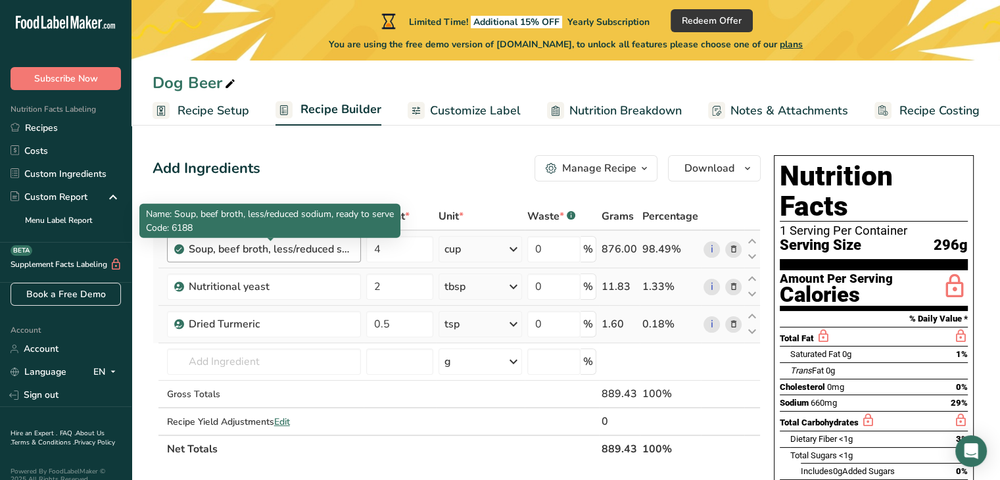
click at [267, 248] on div "Soup, beef broth, less/reduced sodium, ready to serve" at bounding box center [271, 249] width 164 height 16
click at [346, 252] on div "Soup, beef broth, less/reduced sodium, ready to serve" at bounding box center [271, 249] width 164 height 16
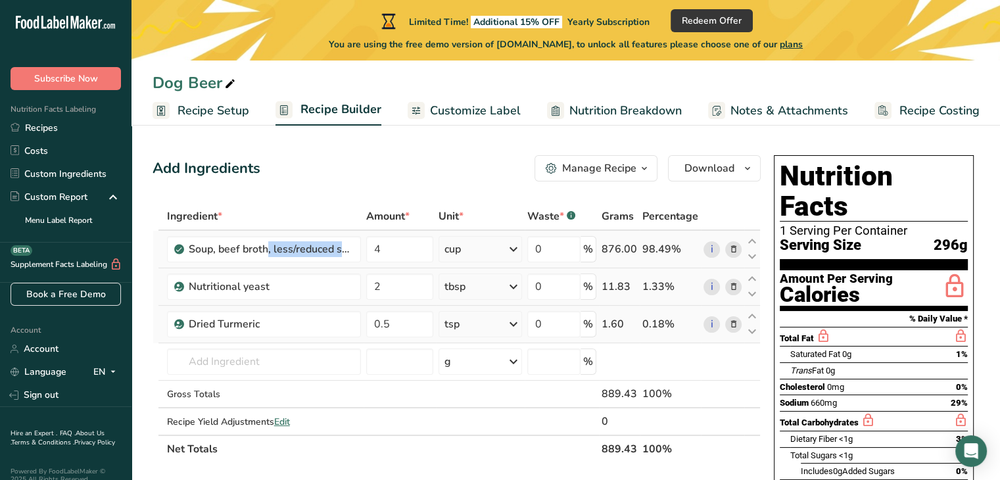
drag, startPoint x: 192, startPoint y: 248, endPoint x: 344, endPoint y: 262, distance: 152.5
click at [344, 262] on td "Soup, beef broth, less/reduced sodium, ready to serve" at bounding box center [263, 249] width 199 height 37
click at [732, 248] on icon at bounding box center [732, 250] width 9 height 14
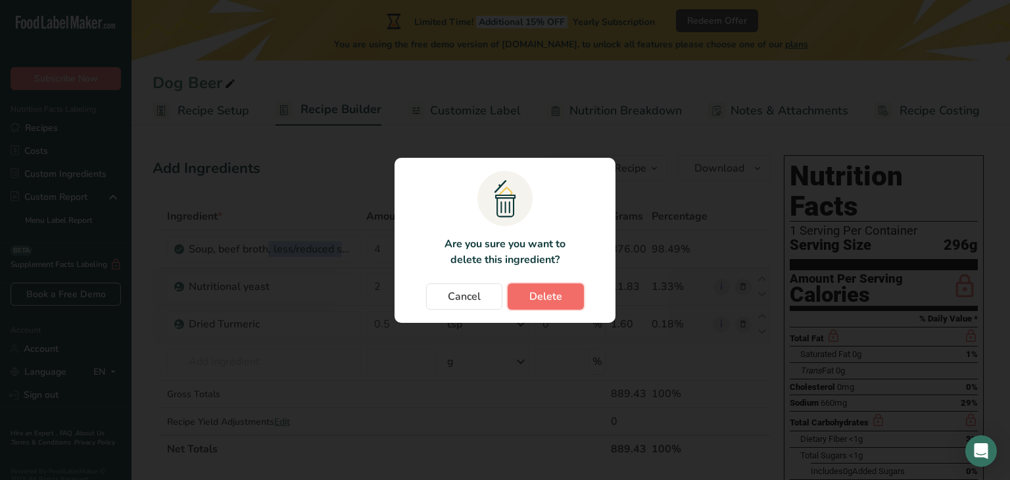
click at [539, 300] on span "Delete" at bounding box center [545, 297] width 33 height 16
type input "2"
type input "0.5"
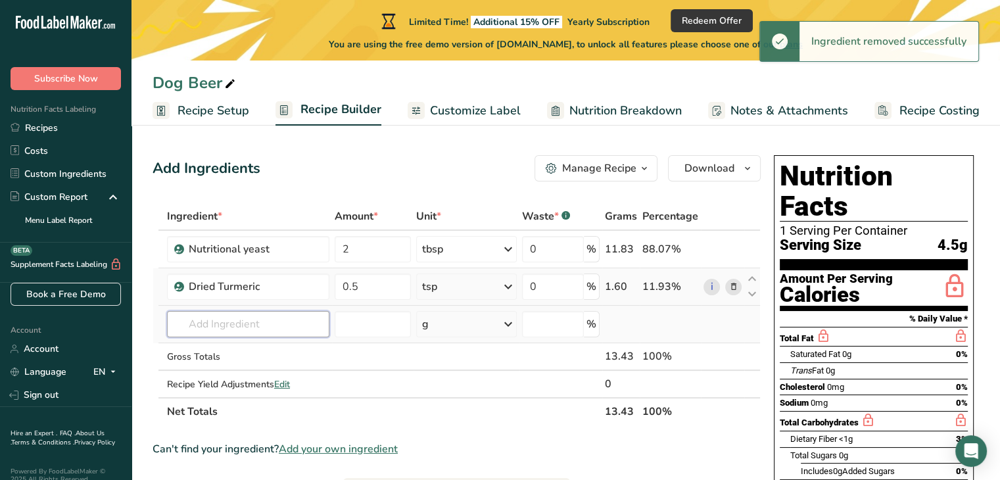
click at [243, 328] on input "text" at bounding box center [248, 324] width 162 height 26
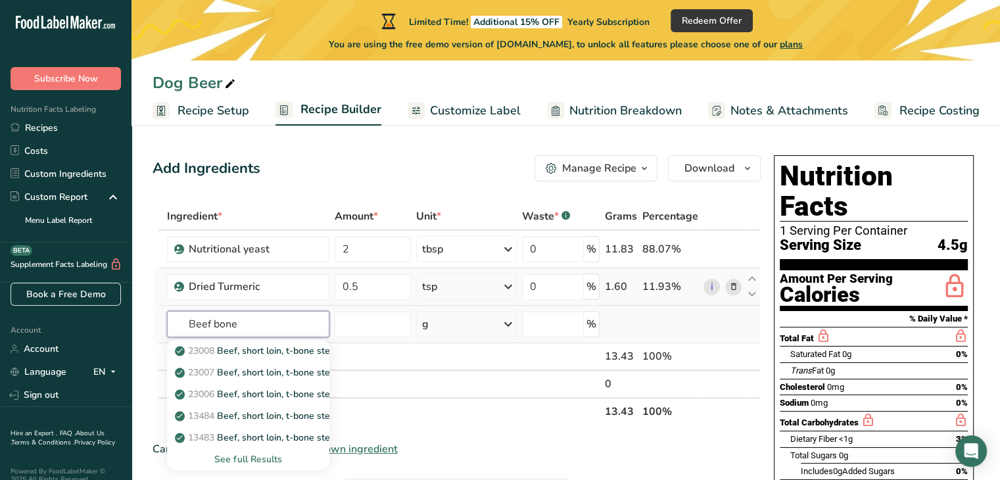
type input "Beef bone"
click at [255, 460] on div "See full Results" at bounding box center [248, 459] width 141 height 14
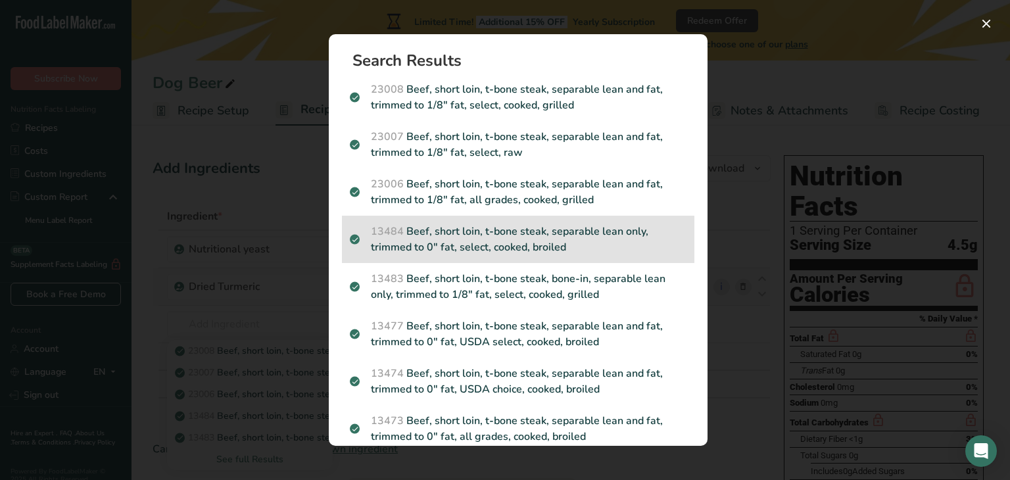
click at [560, 231] on p "13484 Beef, short loin, t-bone steak, separable lean only, trimmed to 0" fat, s…" at bounding box center [518, 240] width 337 height 32
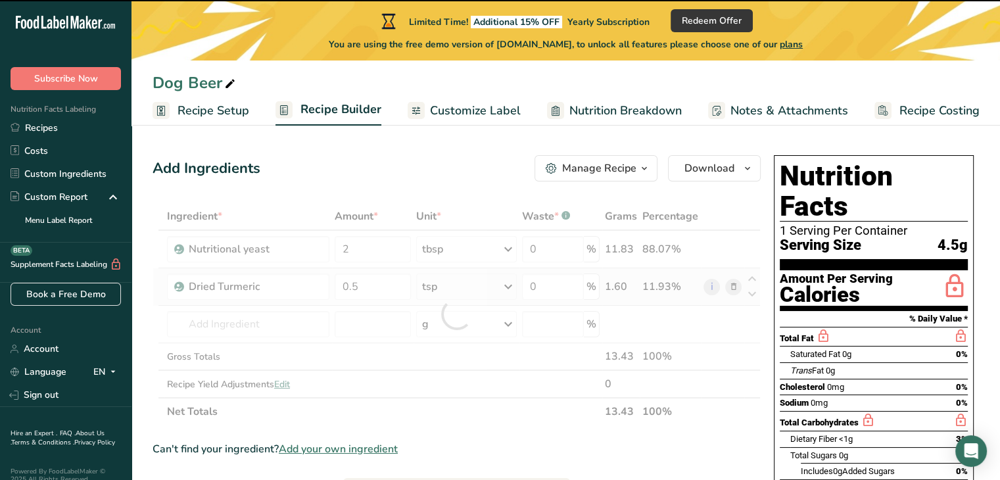
type input "0"
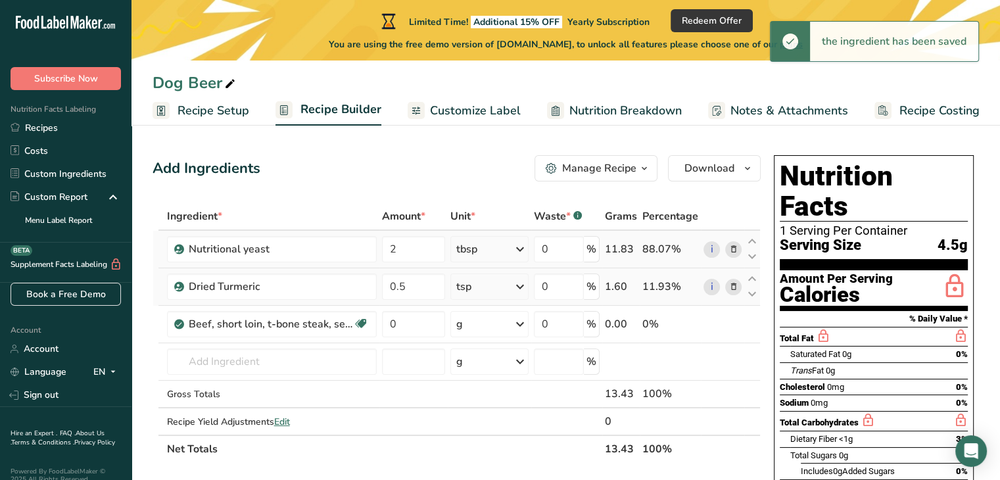
click at [518, 250] on icon at bounding box center [520, 249] width 16 height 24
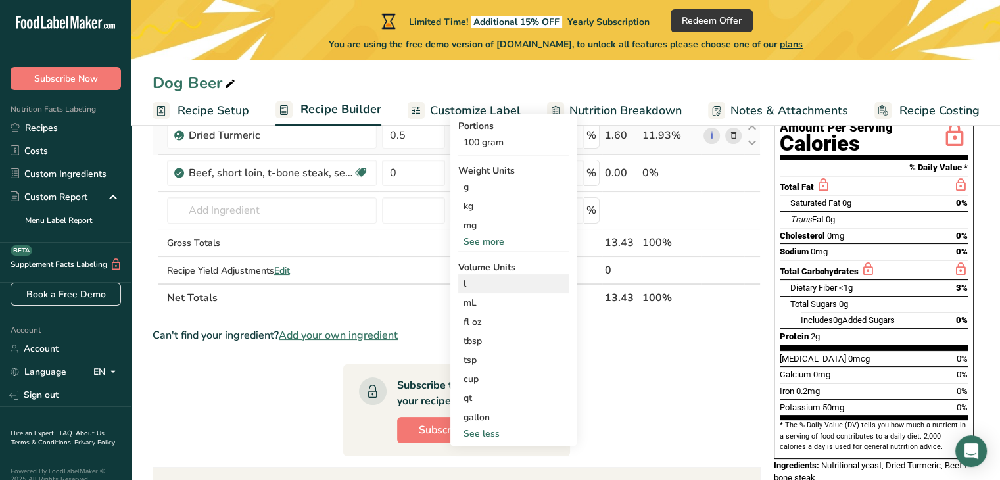
scroll to position [150, 0]
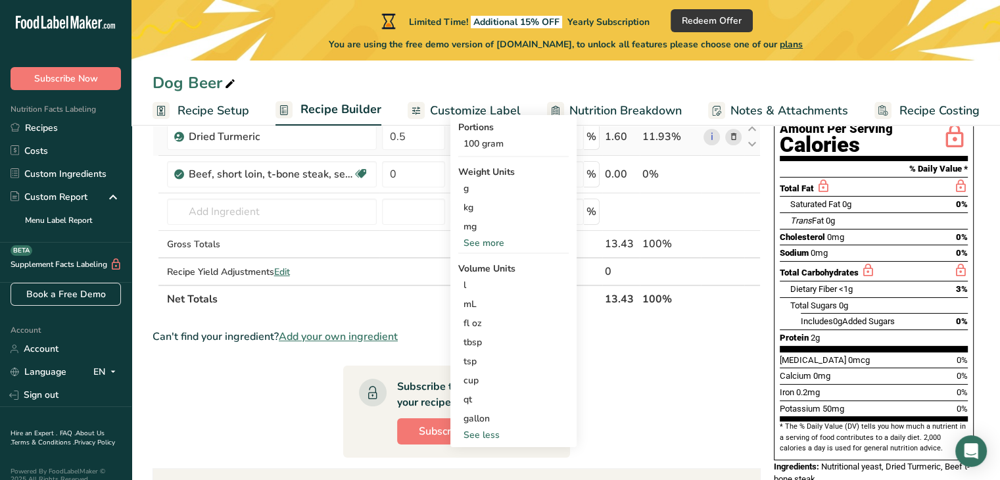
click at [494, 242] on div "See more" at bounding box center [513, 243] width 110 height 14
click at [488, 261] on div "lb" at bounding box center [513, 264] width 110 height 19
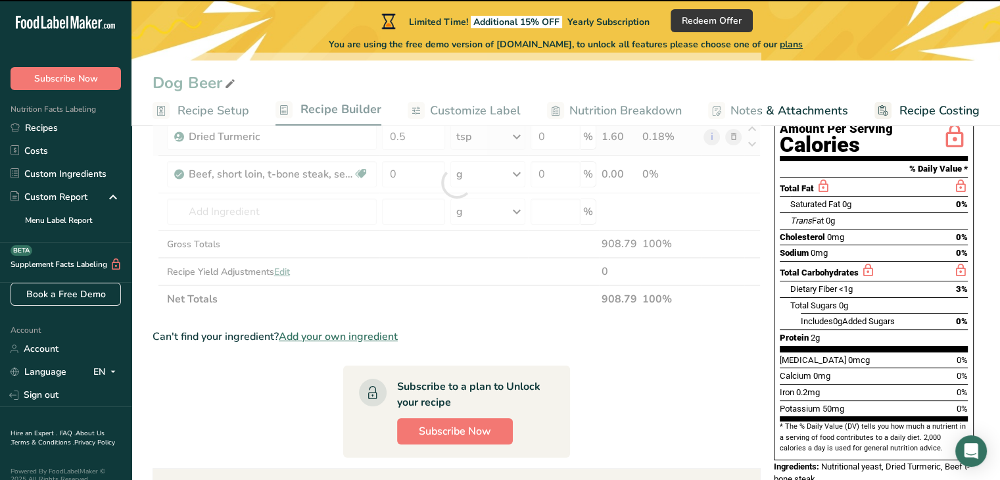
scroll to position [0, 0]
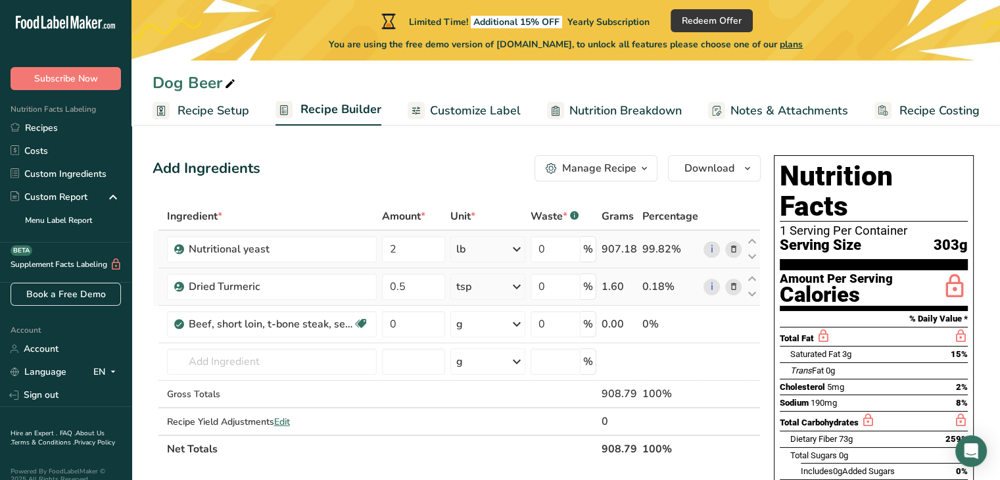
click at [513, 245] on icon at bounding box center [517, 249] width 16 height 24
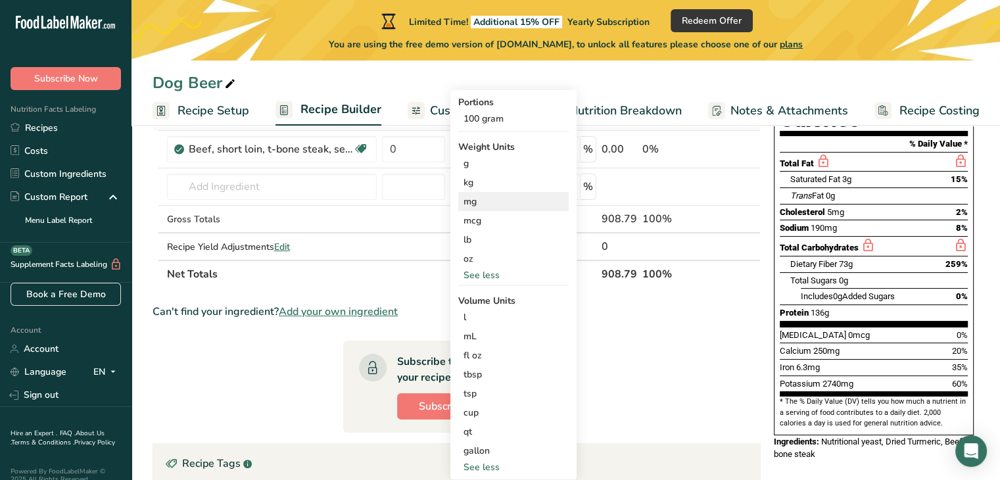
scroll to position [185, 0]
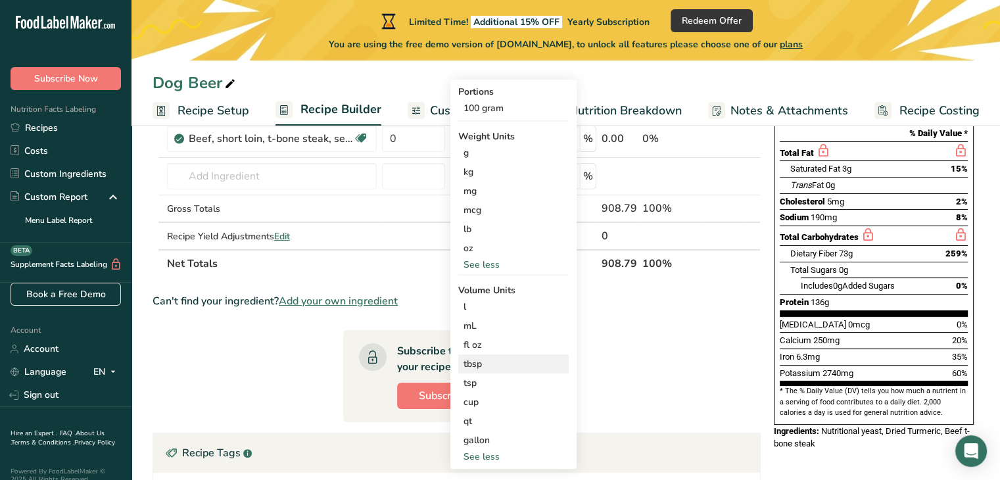
click at [495, 369] on div "tbsp" at bounding box center [513, 364] width 100 height 14
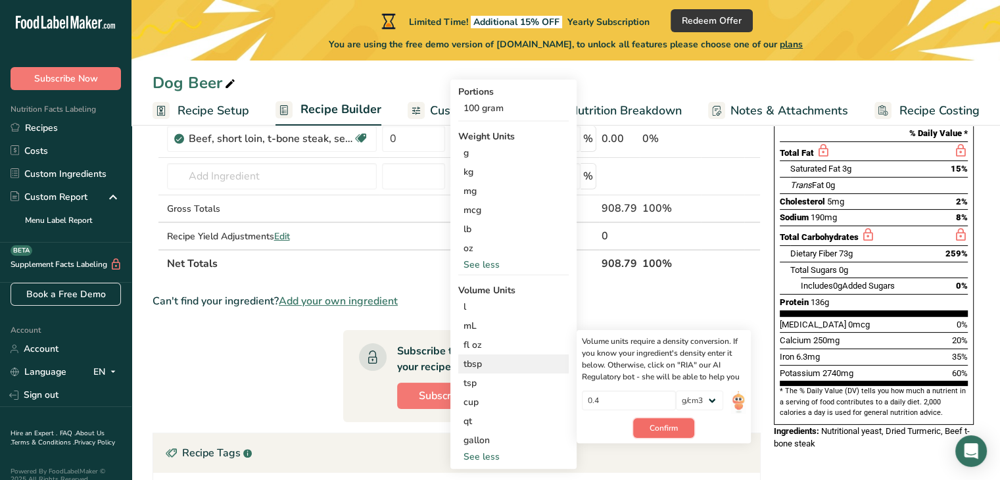
click at [676, 426] on span "Confirm" at bounding box center [664, 428] width 28 height 12
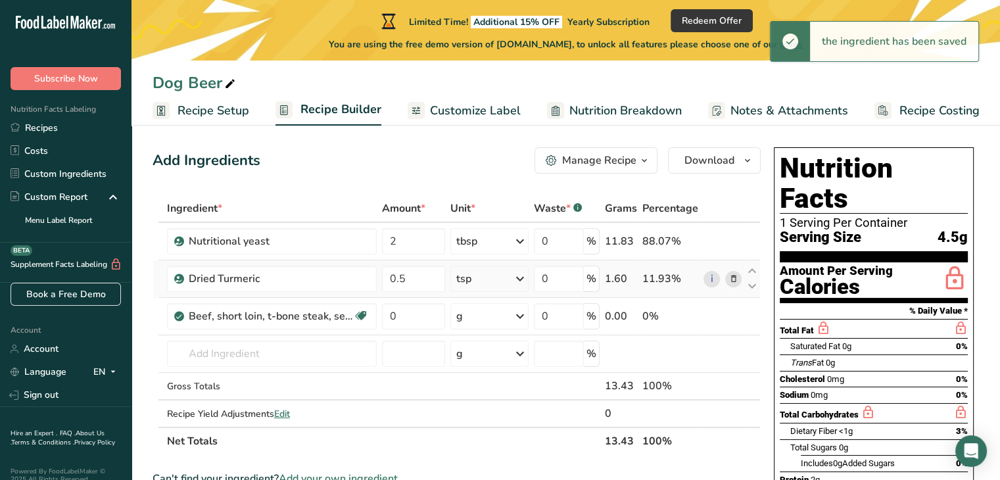
scroll to position [4, 0]
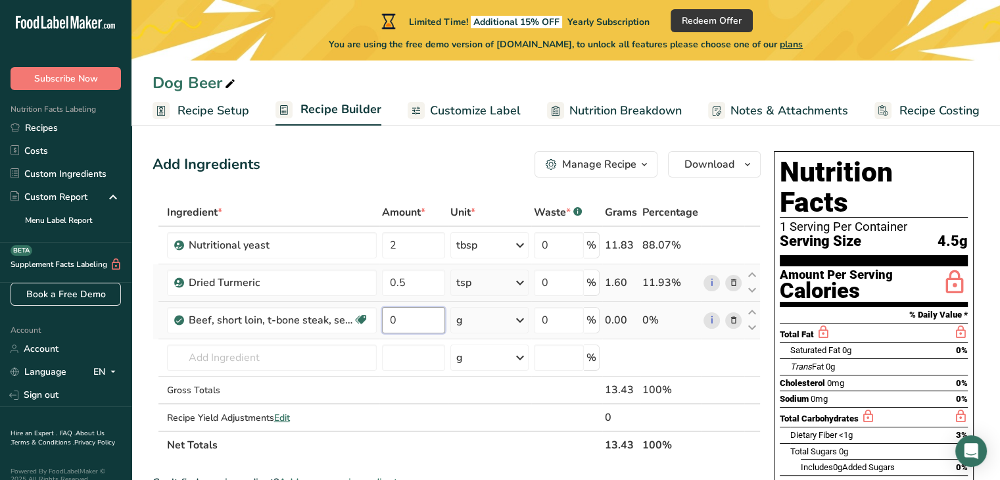
drag, startPoint x: 415, startPoint y: 319, endPoint x: 382, endPoint y: 314, distance: 33.2
click at [382, 314] on input "0" at bounding box center [414, 320] width 64 height 26
type input "2"
click at [521, 319] on div "Ingredient * Amount * Unit * Waste * .a-a{fill:#347362;}.b-a{fill:#fff;} Grams …" at bounding box center [457, 329] width 608 height 260
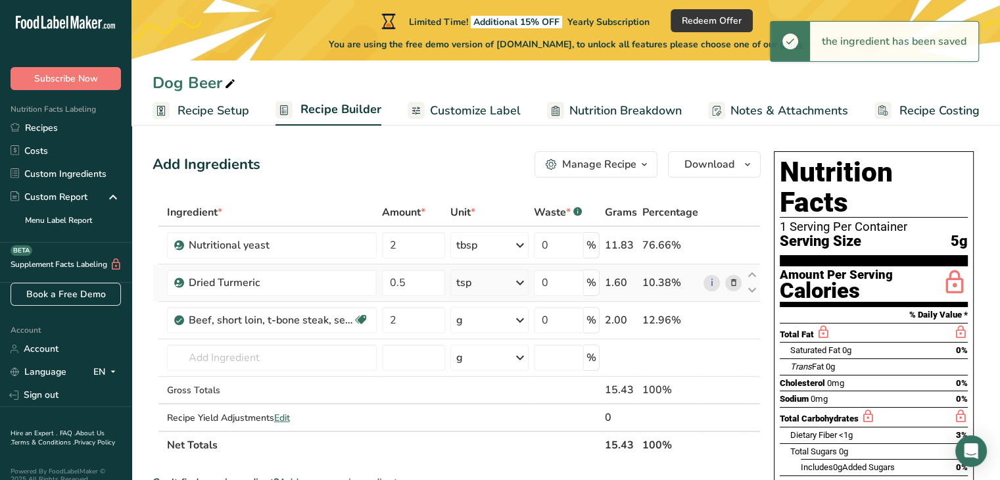
click at [521, 319] on icon at bounding box center [520, 320] width 16 height 24
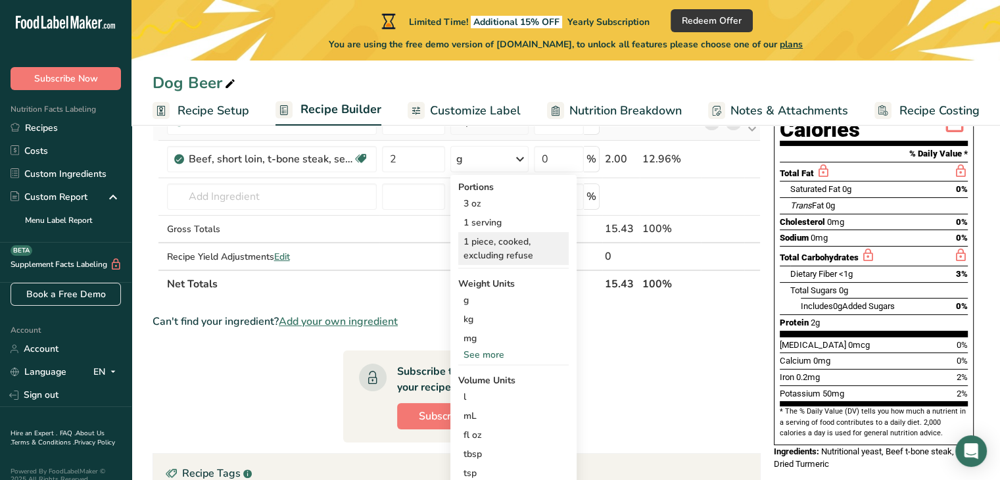
scroll to position [164, 0]
click at [497, 351] on div "See more" at bounding box center [513, 355] width 110 height 14
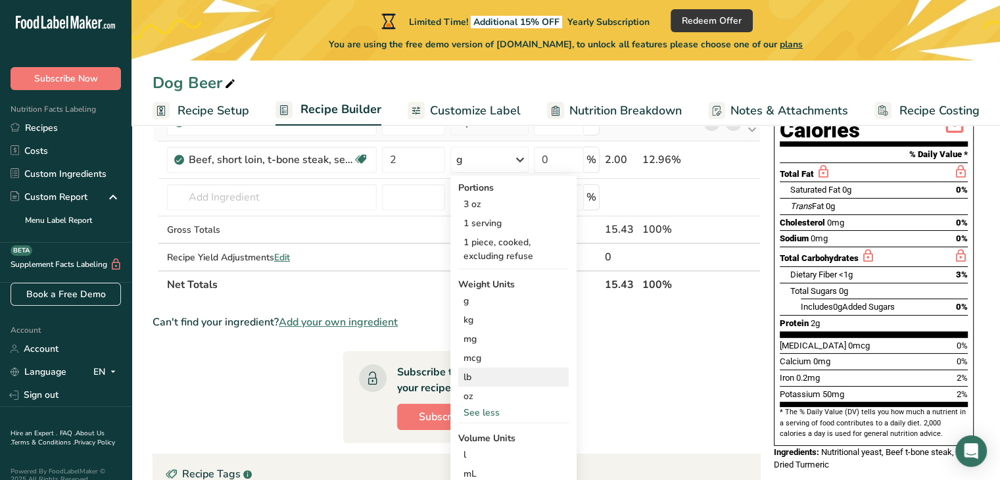
click at [494, 377] on div "lb" at bounding box center [513, 376] width 110 height 19
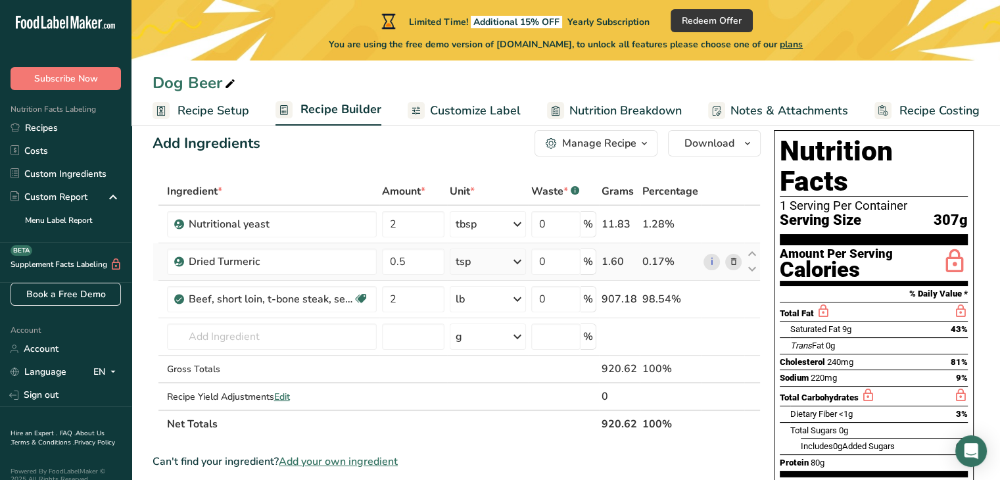
scroll to position [0, 0]
